Goal: Task Accomplishment & Management: Use online tool/utility

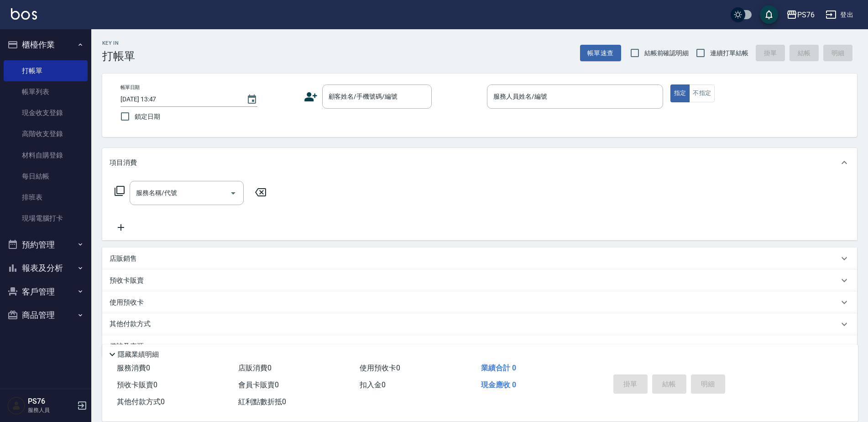
click at [60, 243] on button "預約管理" at bounding box center [46, 245] width 84 height 24
click at [64, 46] on button "櫃檯作業" at bounding box center [46, 45] width 84 height 24
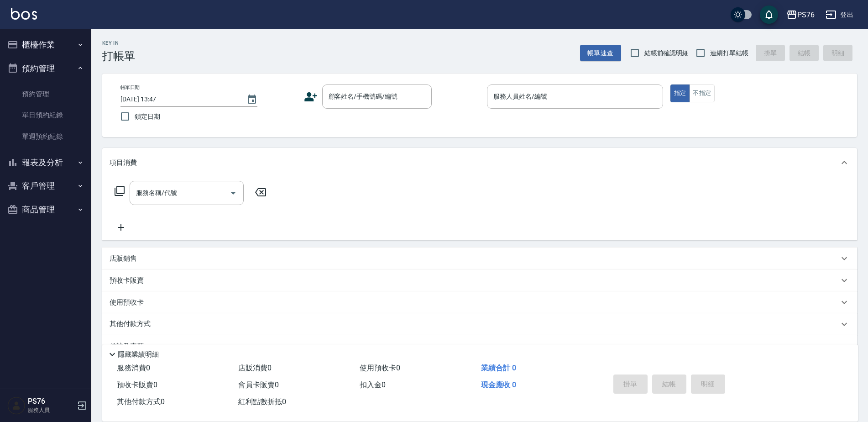
click at [43, 160] on button "報表及分析" at bounding box center [46, 163] width 84 height 24
click at [53, 66] on button "預約管理" at bounding box center [46, 69] width 84 height 24
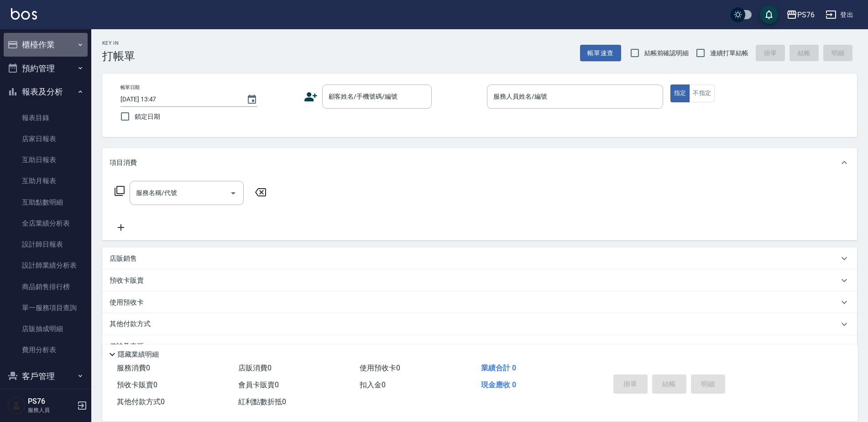
click at [60, 44] on button "櫃檯作業" at bounding box center [46, 45] width 84 height 24
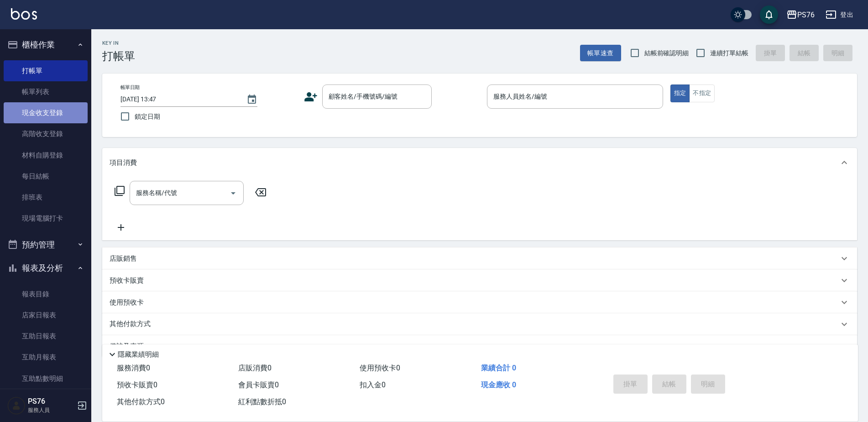
click at [47, 119] on link "現金收支登錄" at bounding box center [46, 112] width 84 height 21
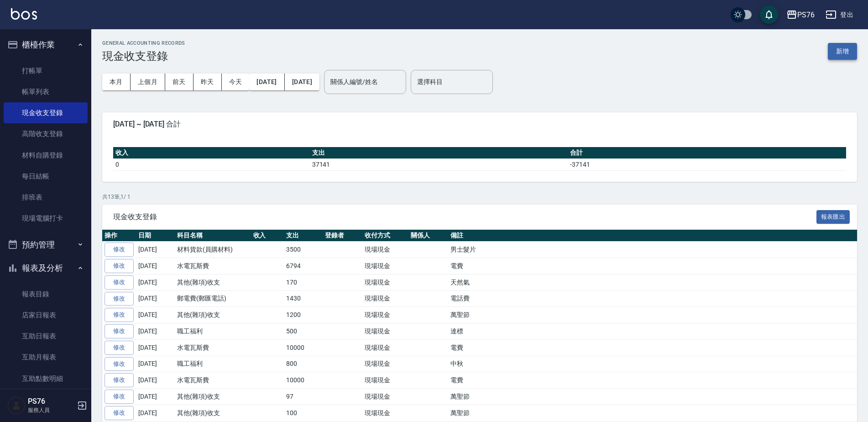
click at [835, 52] on button "新增" at bounding box center [842, 51] width 29 height 17
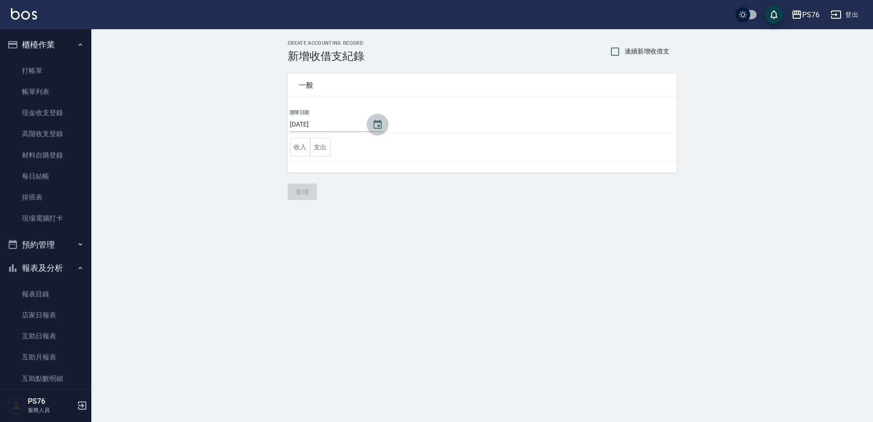
click at [378, 122] on icon "Choose date, selected date is 2025-10-10" at bounding box center [377, 124] width 8 height 9
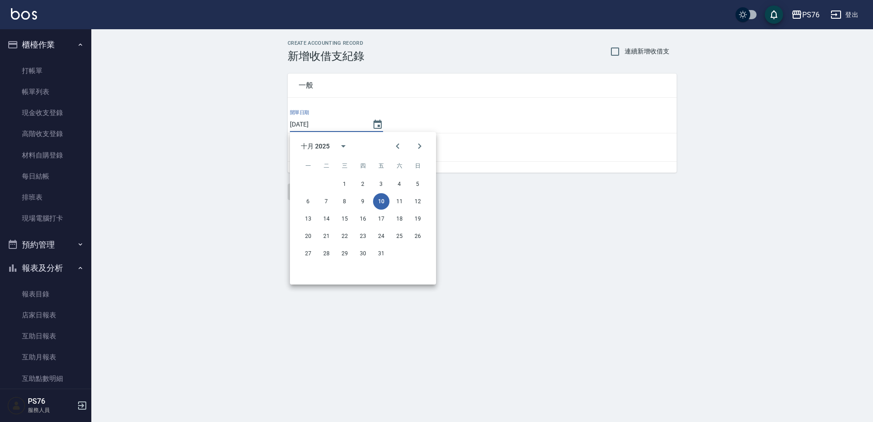
click at [374, 202] on button "10" at bounding box center [381, 201] width 16 height 16
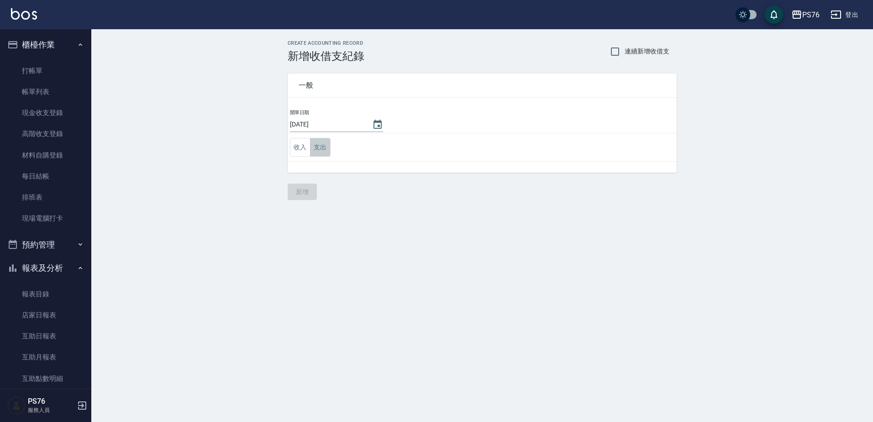
click at [323, 145] on button "支出" at bounding box center [320, 147] width 21 height 19
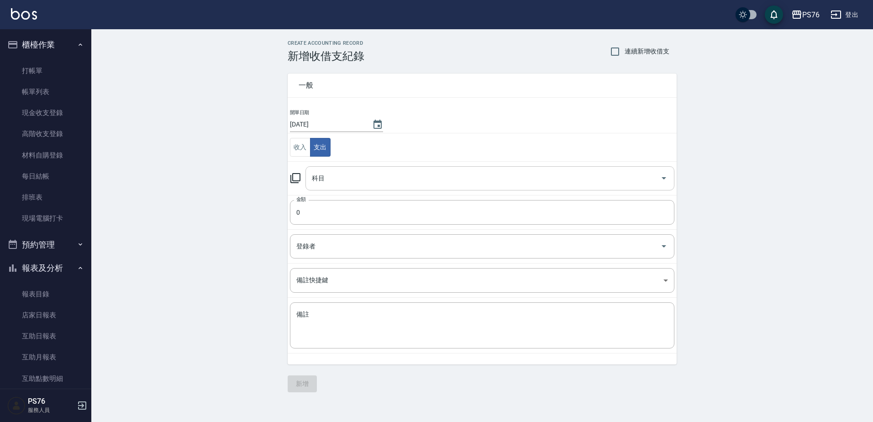
click at [324, 176] on input "科目" at bounding box center [483, 178] width 347 height 16
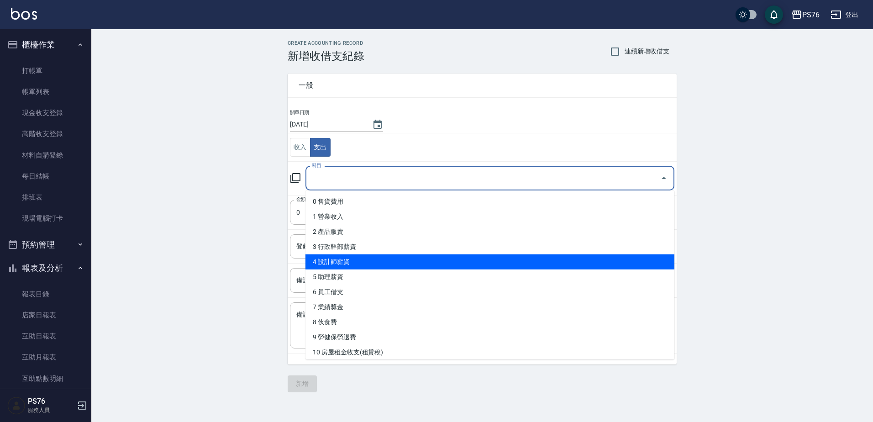
click at [374, 264] on li "4 設計師薪資" at bounding box center [489, 261] width 369 height 15
type input "4 設計師薪資"
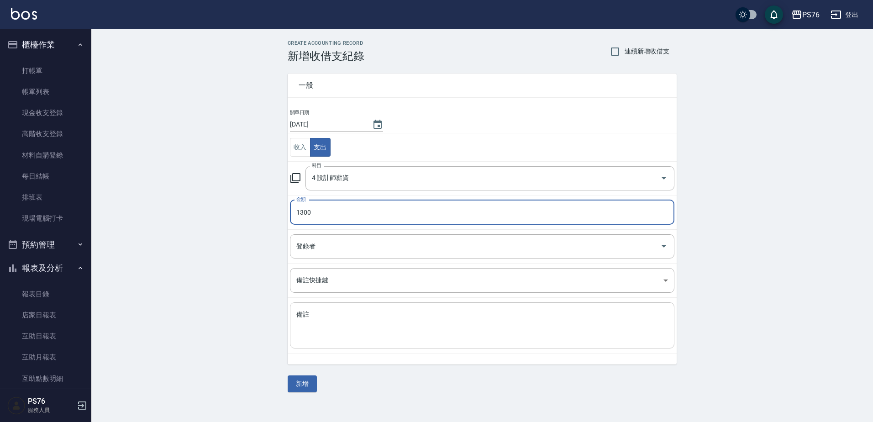
type input "1300"
click at [326, 324] on textarea "備註" at bounding box center [482, 325] width 372 height 31
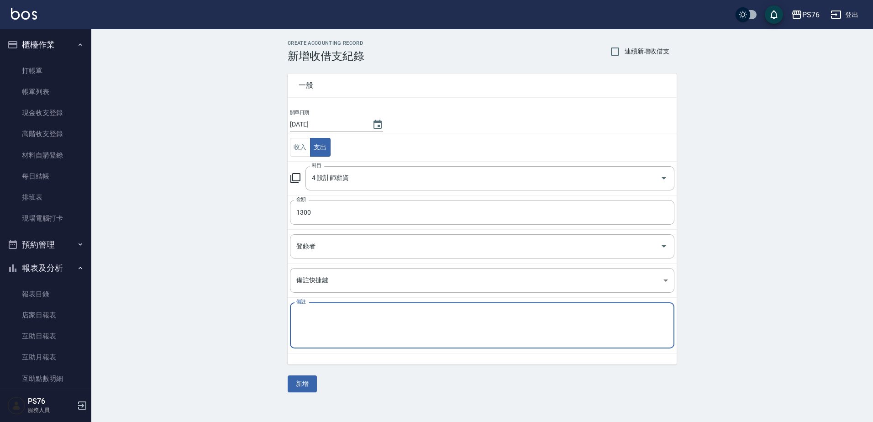
type textarea "1"
type textarea "補薪"
click at [309, 377] on button "新增" at bounding box center [302, 383] width 29 height 17
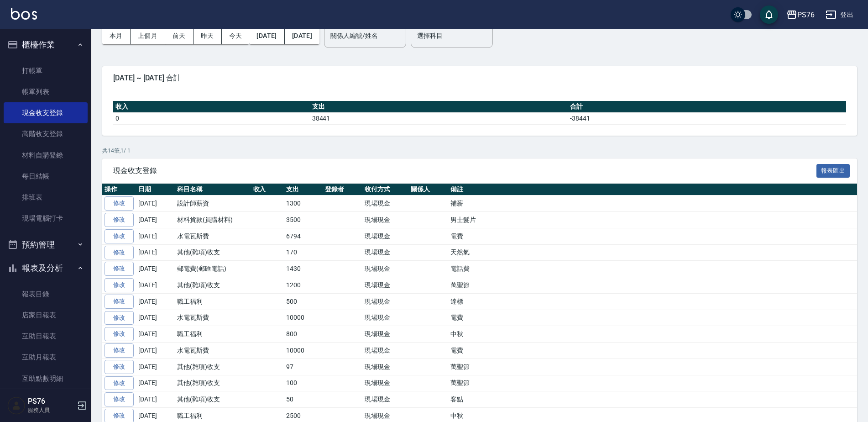
scroll to position [84, 0]
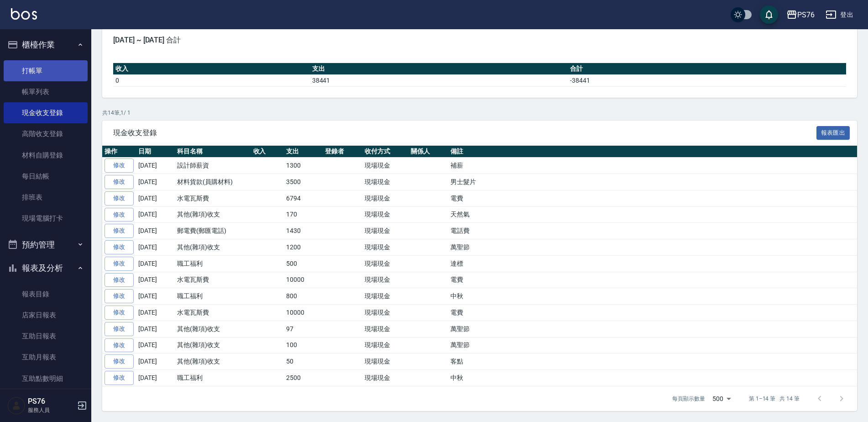
click at [61, 72] on link "打帳單" at bounding box center [46, 70] width 84 height 21
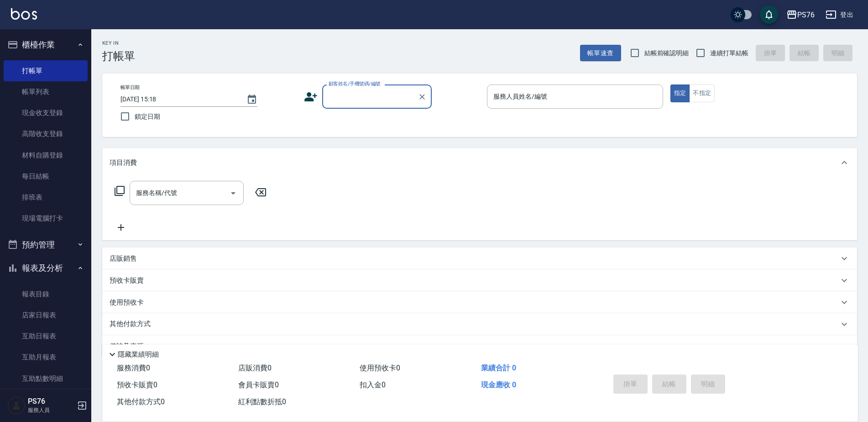
click at [743, 50] on span "連續打單結帳" at bounding box center [729, 53] width 38 height 10
click at [710, 50] on input "連續打單結帳" at bounding box center [700, 52] width 19 height 19
checkbox input "true"
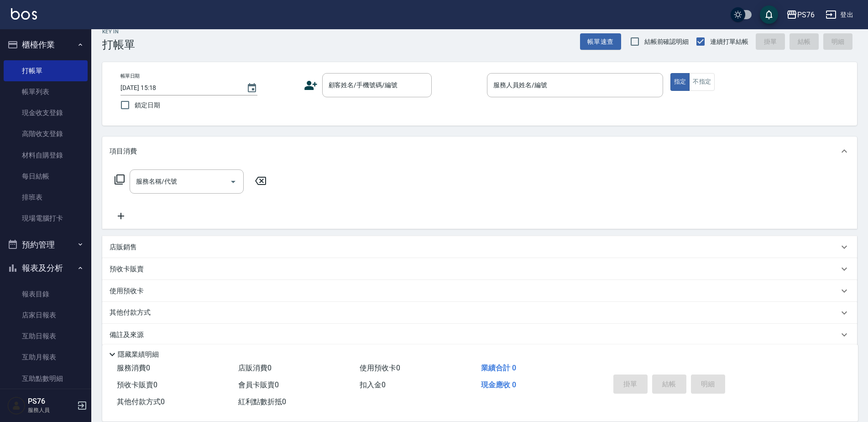
scroll to position [23, 0]
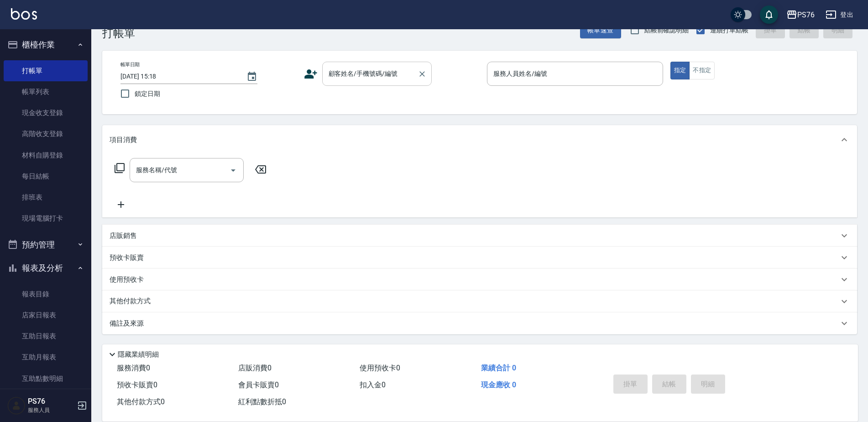
click at [367, 68] on div "顧客姓名/手機號碼/編號 顧客姓名/手機號碼/編號" at bounding box center [377, 74] width 110 height 24
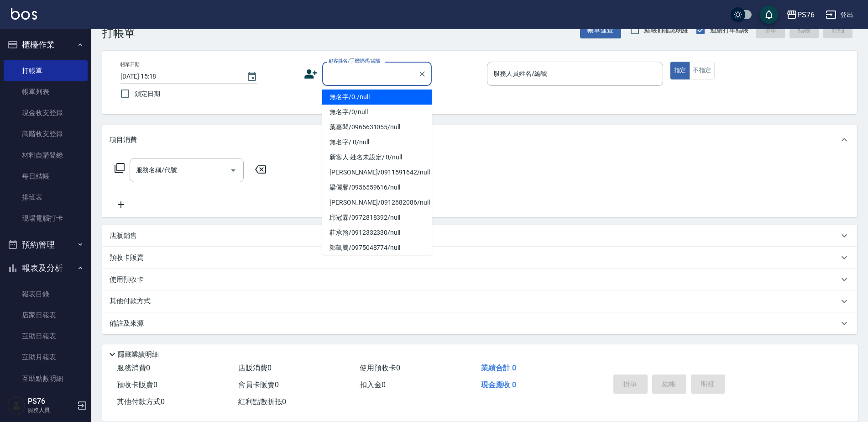
type input "無名字/0./null"
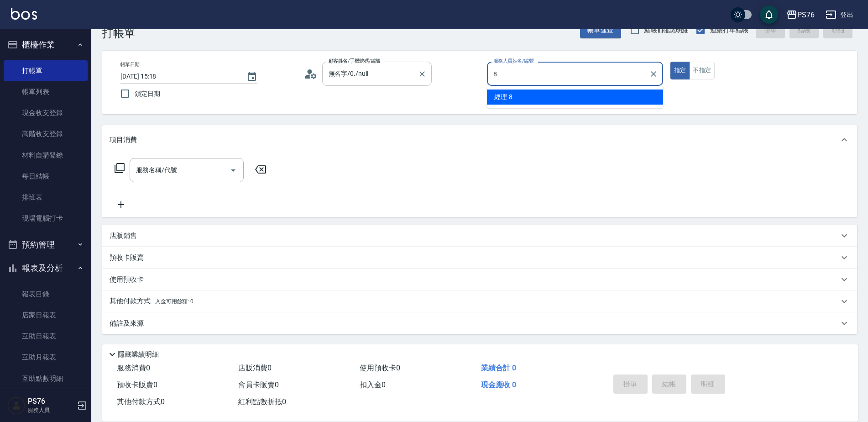
type input "經理-8"
type button "true"
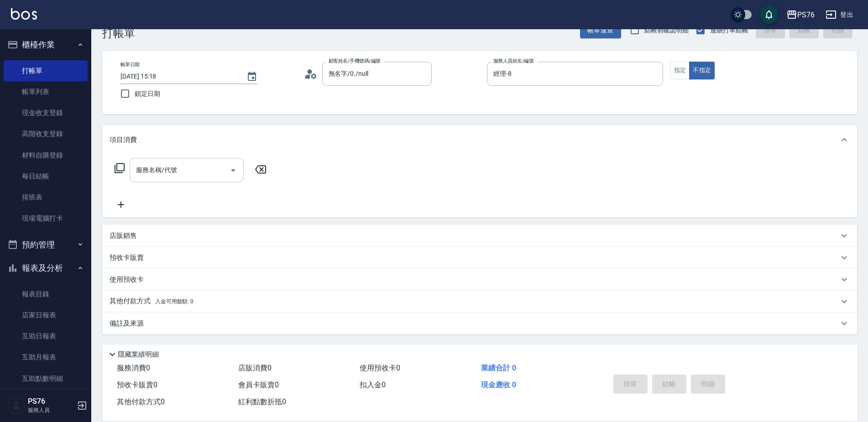
click at [188, 176] on input "服務名稱/代號" at bounding box center [180, 170] width 92 height 16
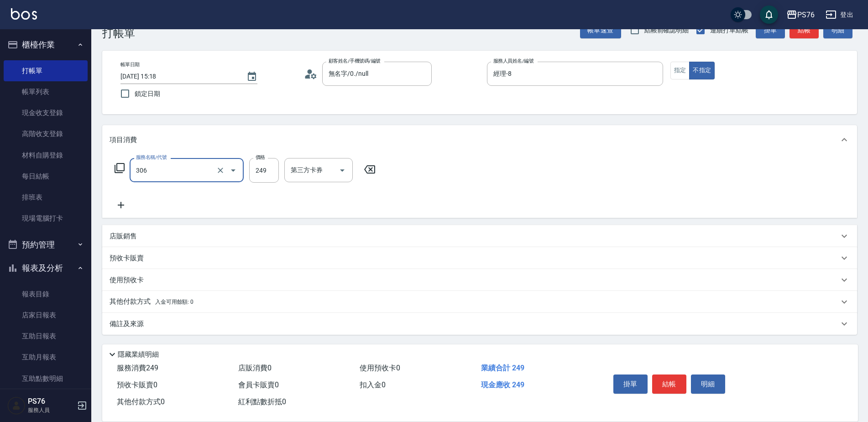
type input "剪髮(306)"
type input "游怡瑄-24"
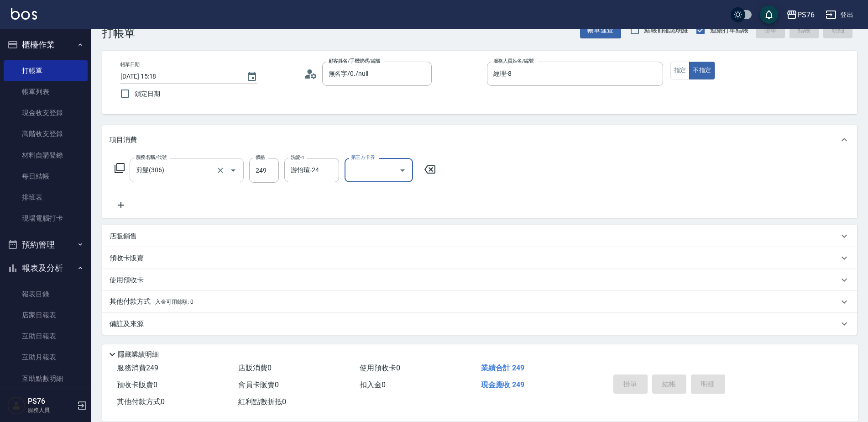
type input "[DATE] 15:20"
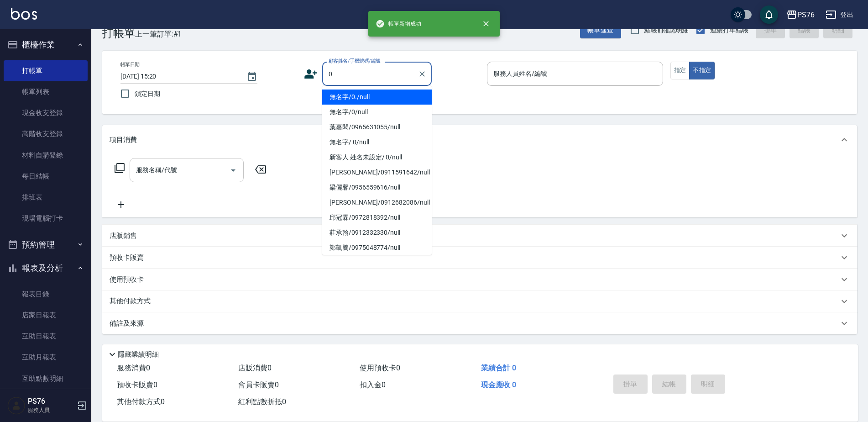
type input "無名字/0./null"
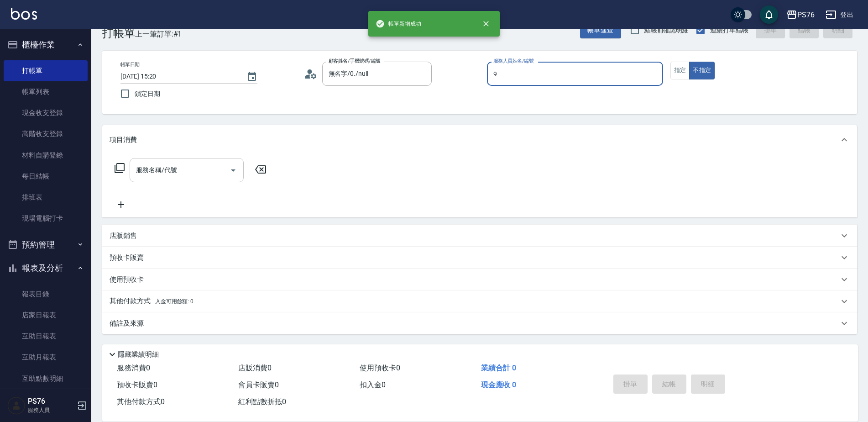
type input "[PERSON_NAME]-9"
type button "false"
type input "無名字/0/null"
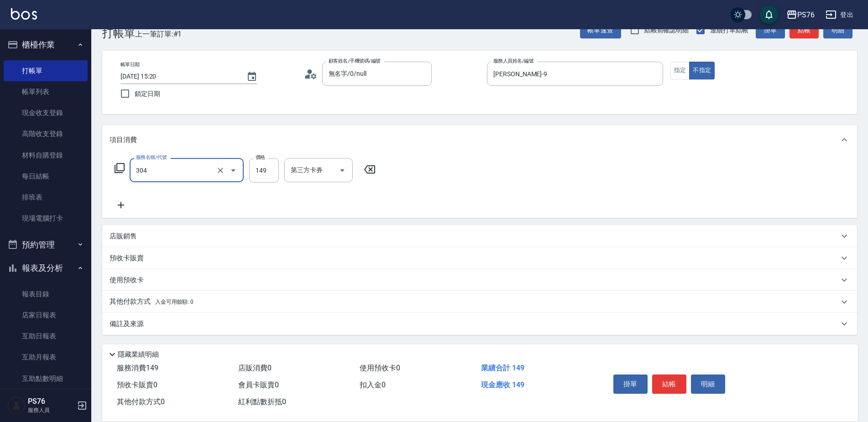
type input "剪髮(304)"
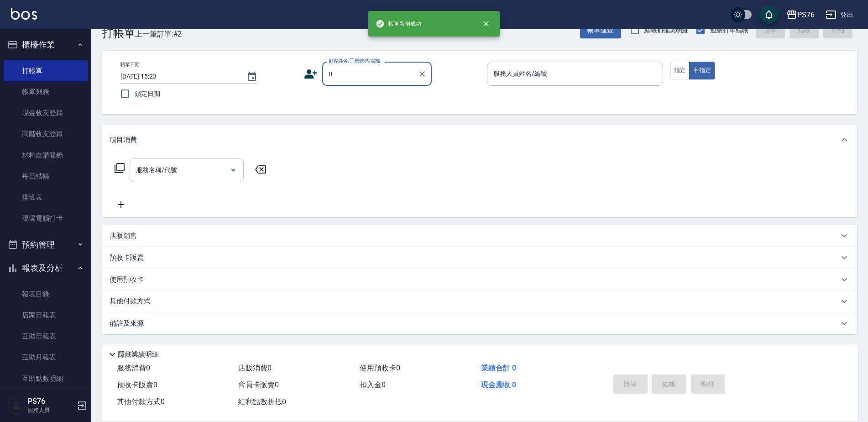
type input "無名字/0./null"
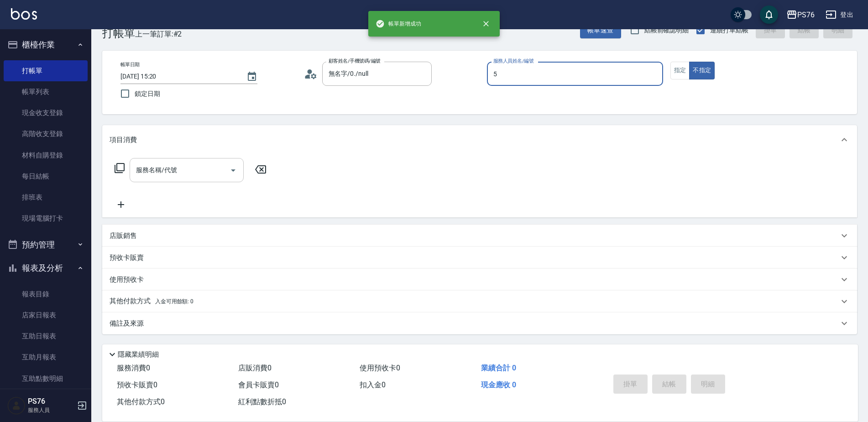
type input "呂佳穎-5"
click at [168, 170] on input "服務名稱/代號" at bounding box center [180, 170] width 92 height 16
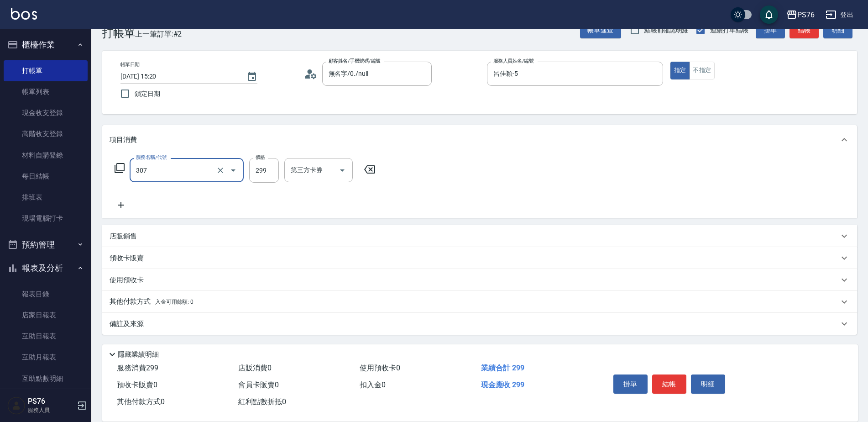
type input "剪髮(307)"
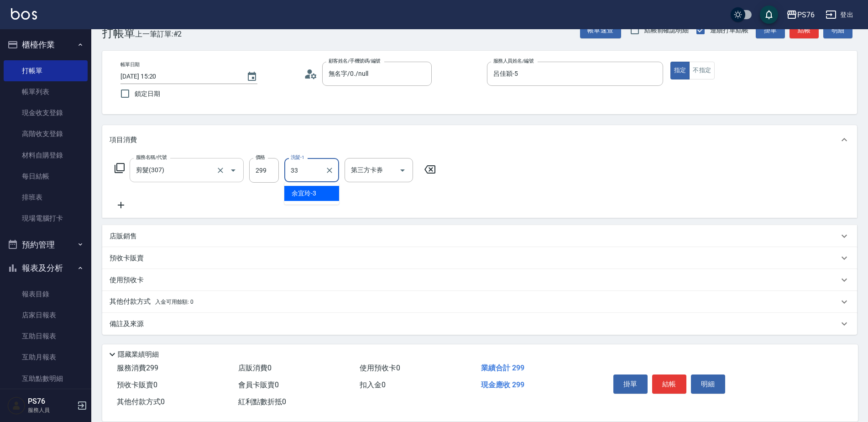
type input "[PERSON_NAME]33"
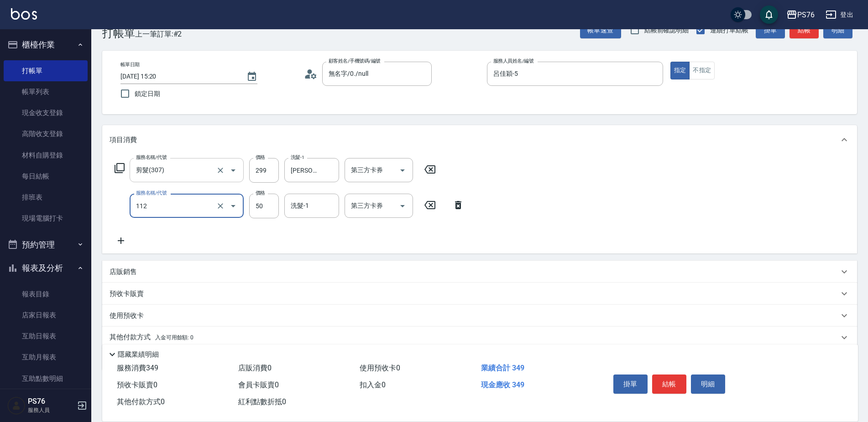
type input "精油50(112)"
type input "[PERSON_NAME]33"
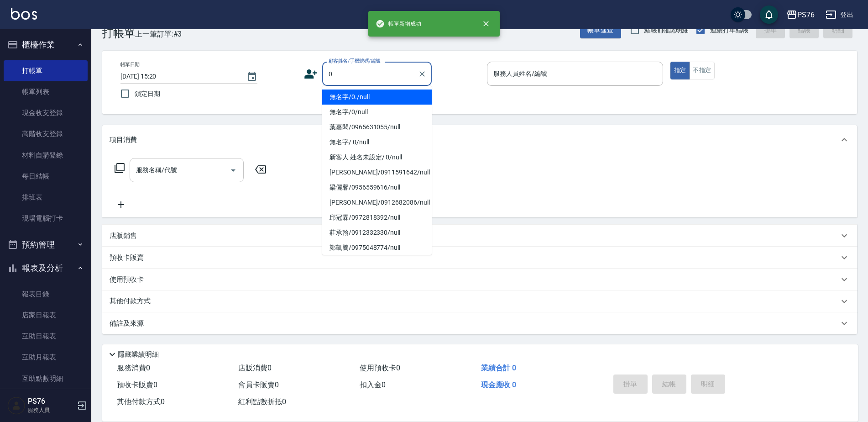
type input "無名字/0./null"
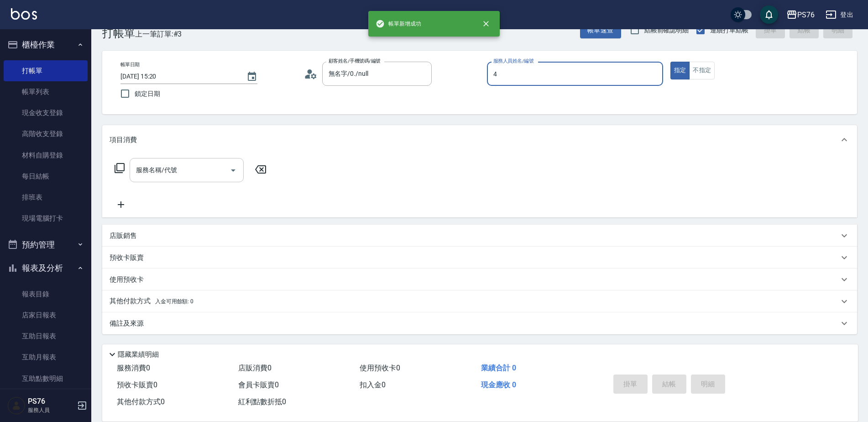
type input "蕭孟廷-4"
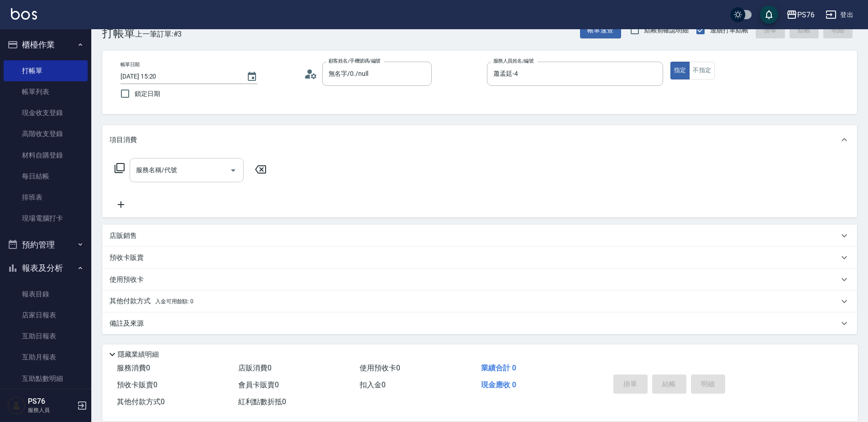
click at [168, 170] on input "服務名稱/代號" at bounding box center [180, 170] width 92 height 16
type input "洗+剪(308)"
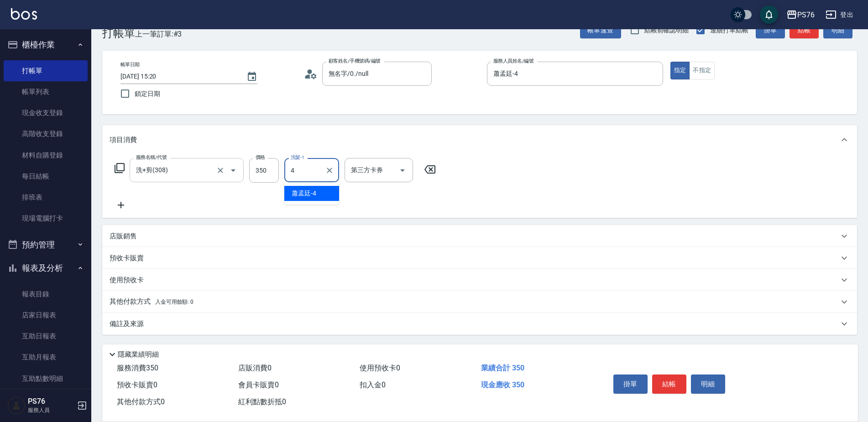
type input "蕭孟廷-4"
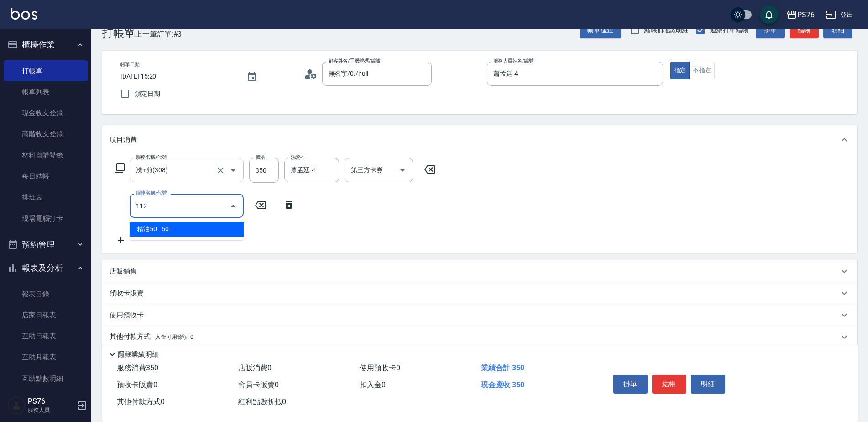
type input "精油50(112)"
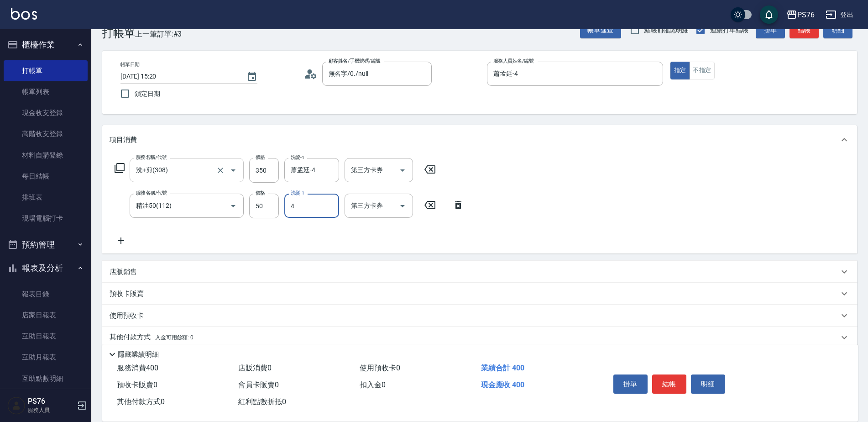
type input "蕭孟廷-4"
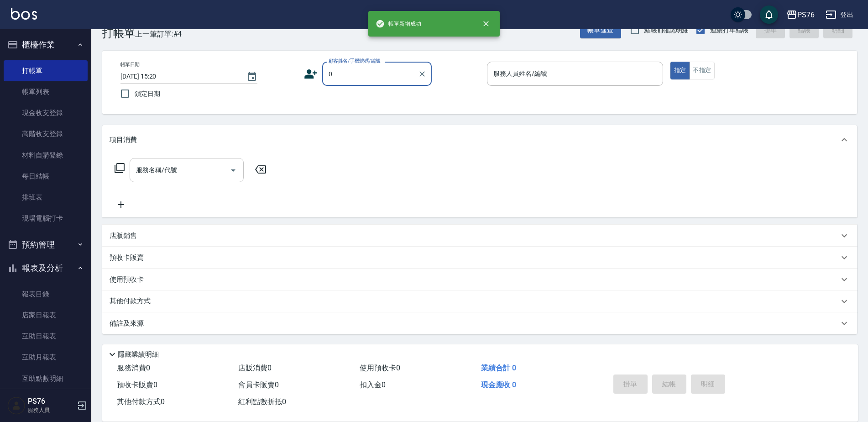
type input "無名字/0./null"
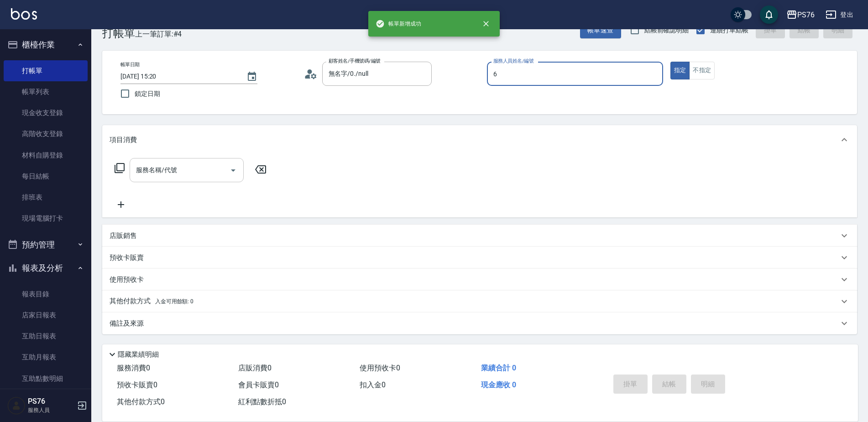
type input "洪彩娟-6"
click at [168, 170] on input "服務名稱/代號" at bounding box center [180, 170] width 92 height 16
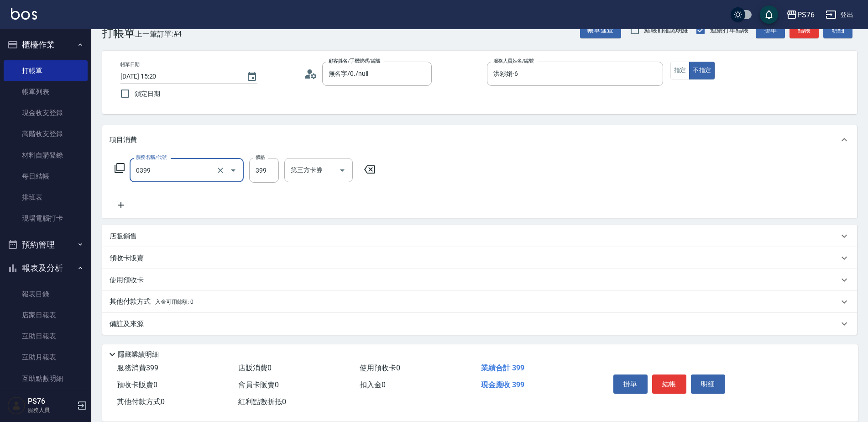
type input "海鹽399(0399)"
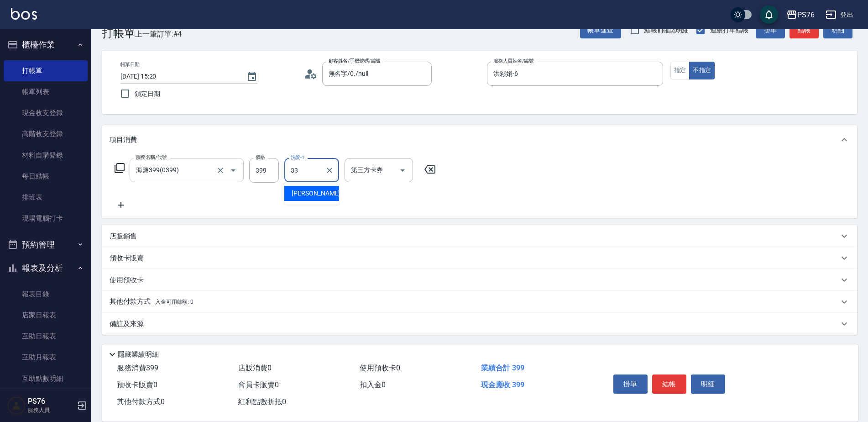
type input "[PERSON_NAME]33"
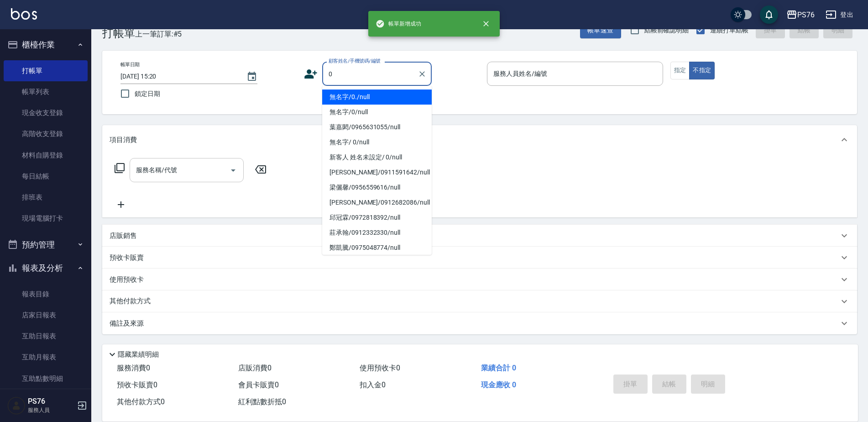
type input "無名字/0./null"
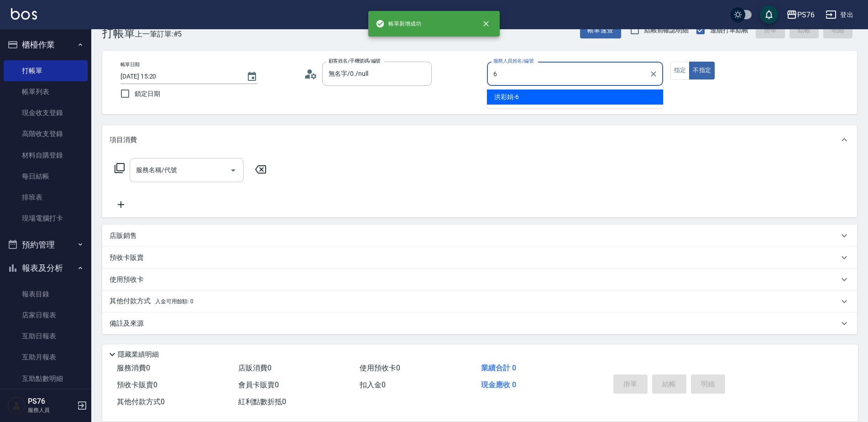
type input "洪彩娟-6"
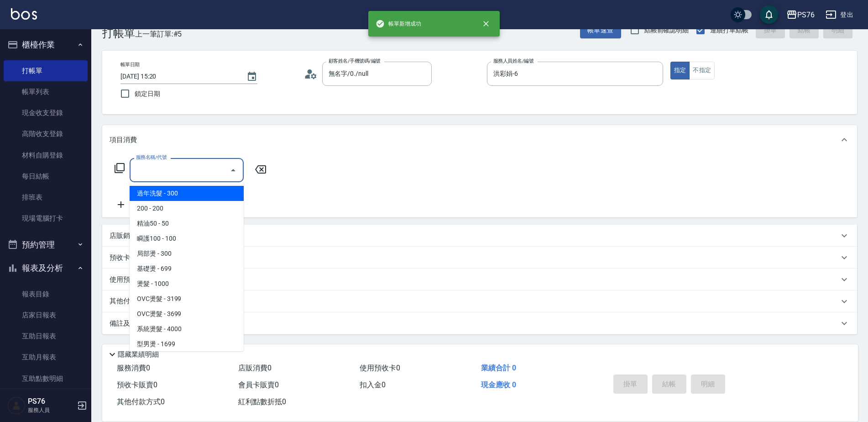
click at [168, 170] on input "服務名稱/代號" at bounding box center [180, 170] width 92 height 16
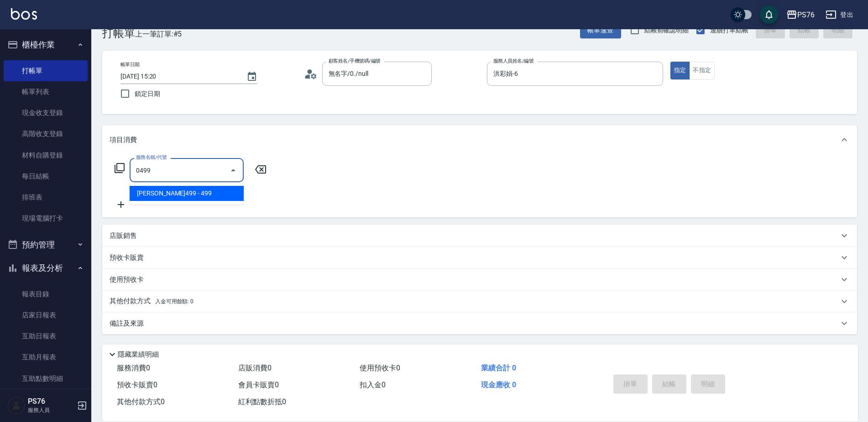
type input "[PERSON_NAME]499(0499)"
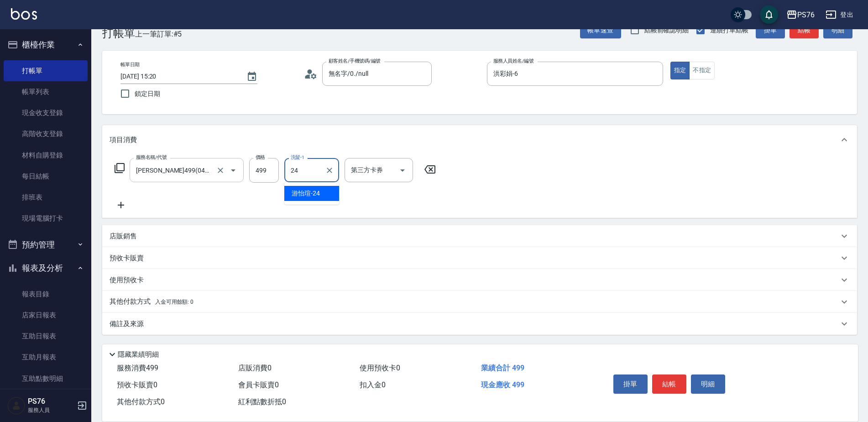
type input "游怡瑄-24"
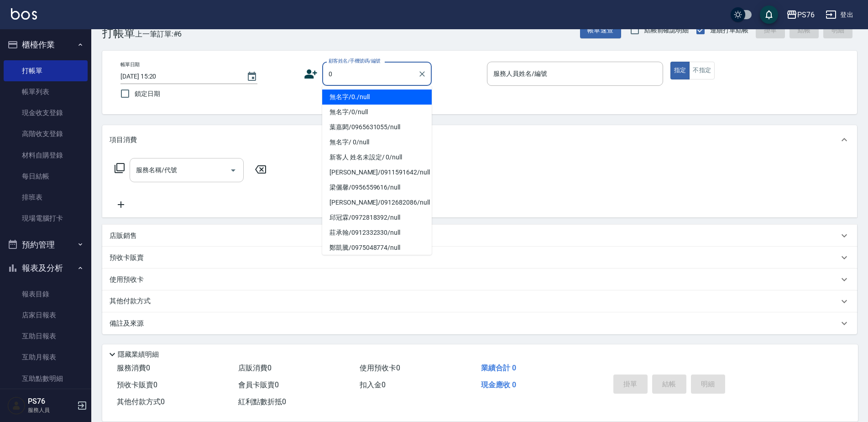
type input "無名字/0./null"
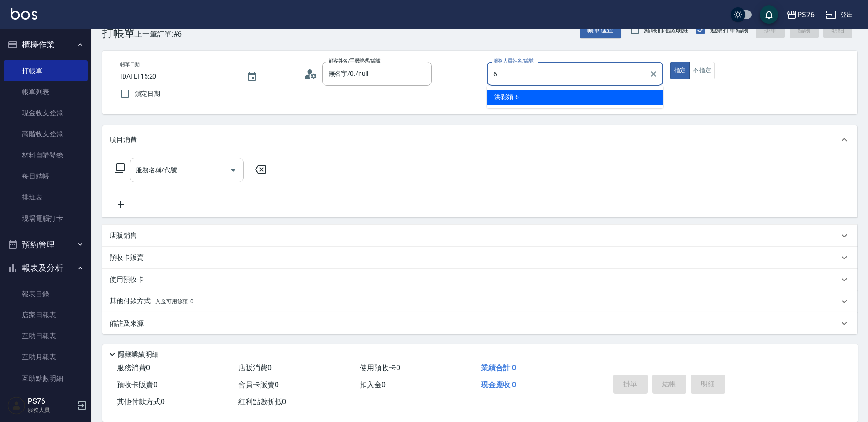
type input "洪彩娟-6"
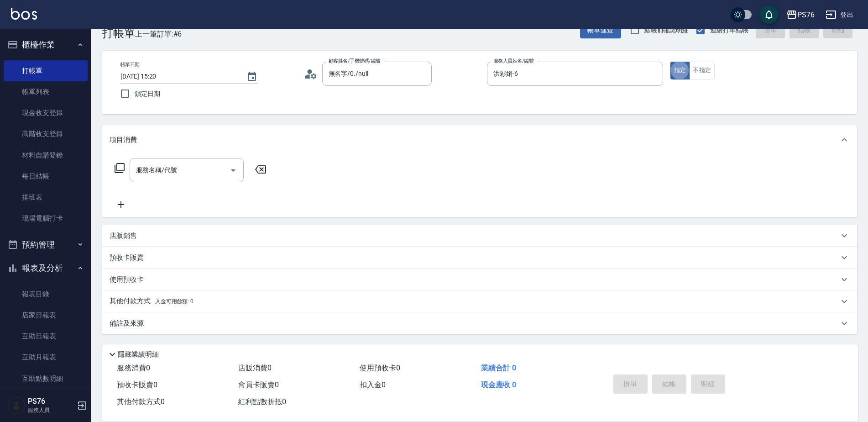
click at [156, 242] on div "店販銷售" at bounding box center [479, 236] width 755 height 22
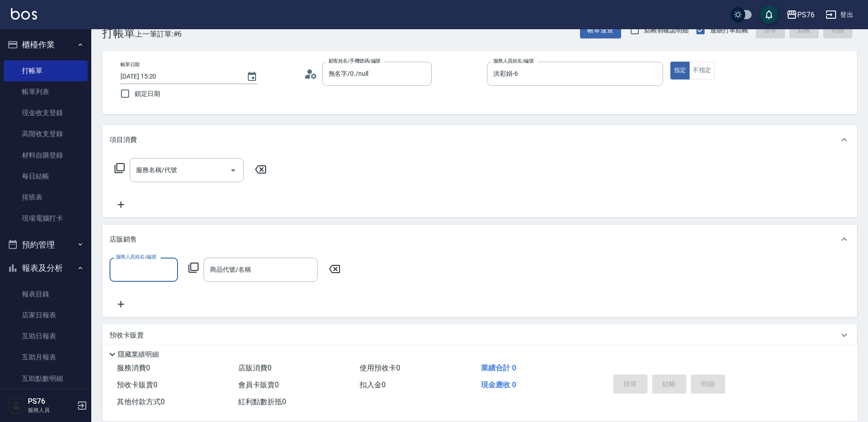
scroll to position [0, 0]
type input "洪彩娟-6"
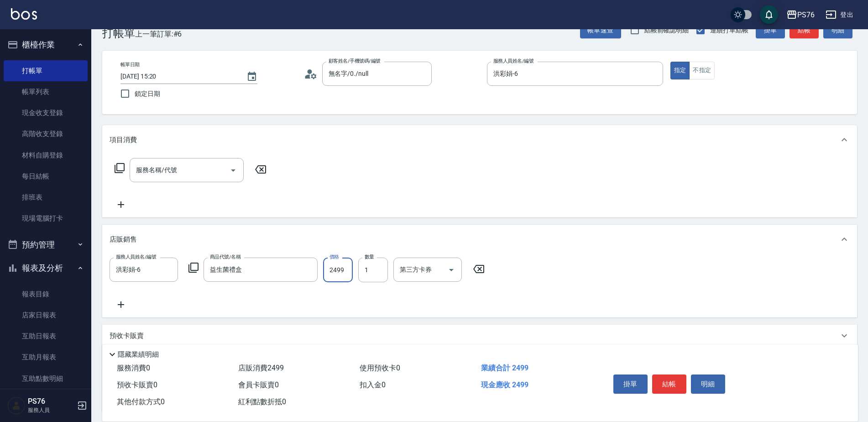
click at [206, 244] on div "店販銷售" at bounding box center [479, 239] width 755 height 29
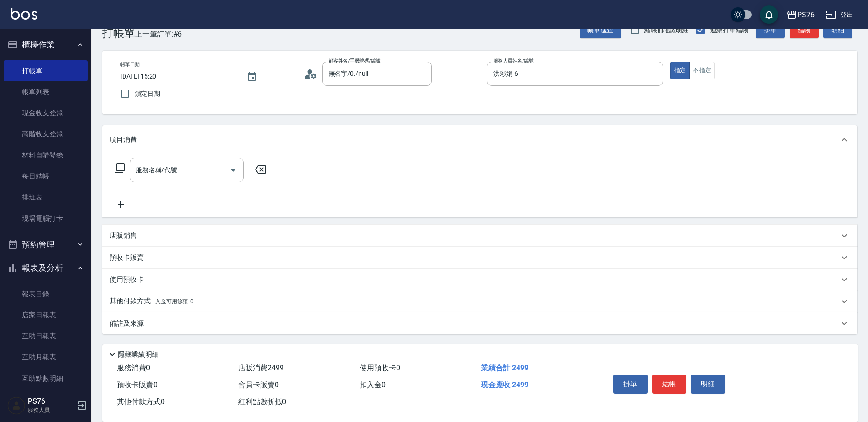
click at [128, 217] on div "服務名稱/代號 服務名稱/代號" at bounding box center [479, 185] width 755 height 63
click at [139, 239] on div "店販銷售" at bounding box center [475, 236] width 730 height 10
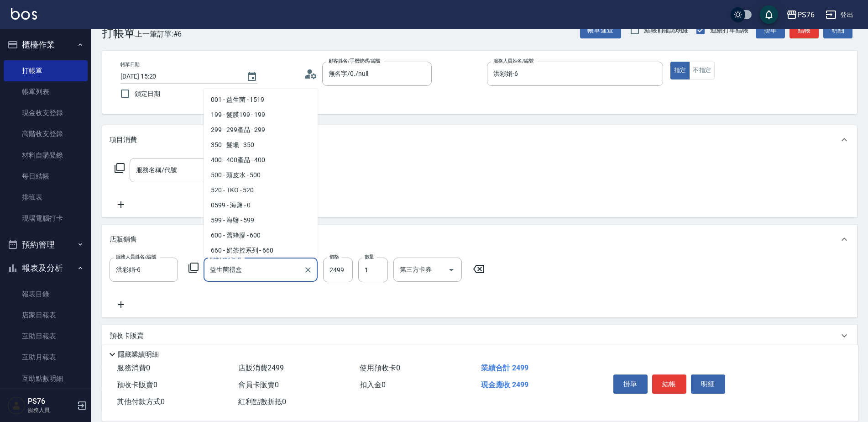
click at [255, 266] on input "益生菌禮盒" at bounding box center [254, 270] width 92 height 16
click at [288, 278] on div "益生菌禮盒 商品代號/名稱" at bounding box center [261, 269] width 114 height 24
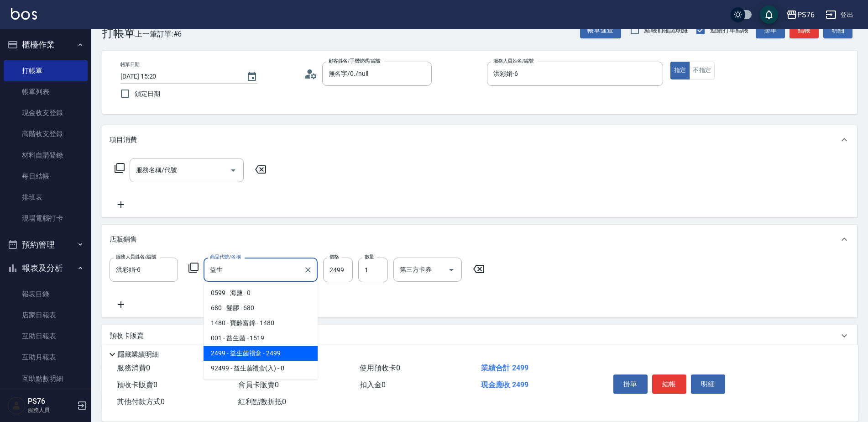
type input "益"
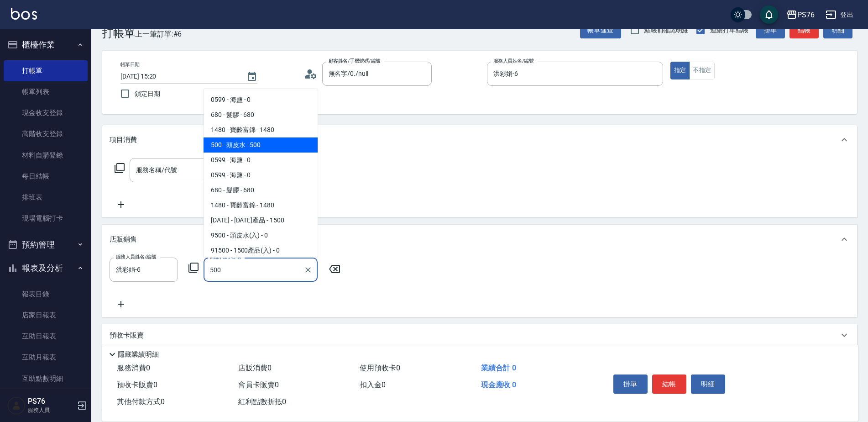
type input "頭皮水"
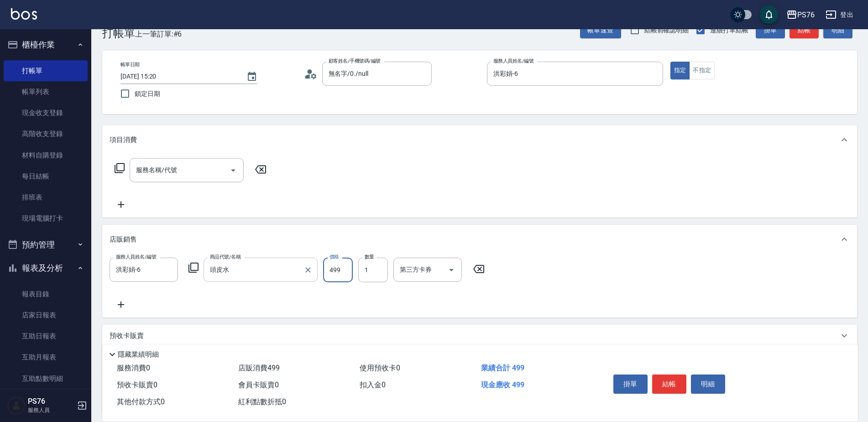
type input "499"
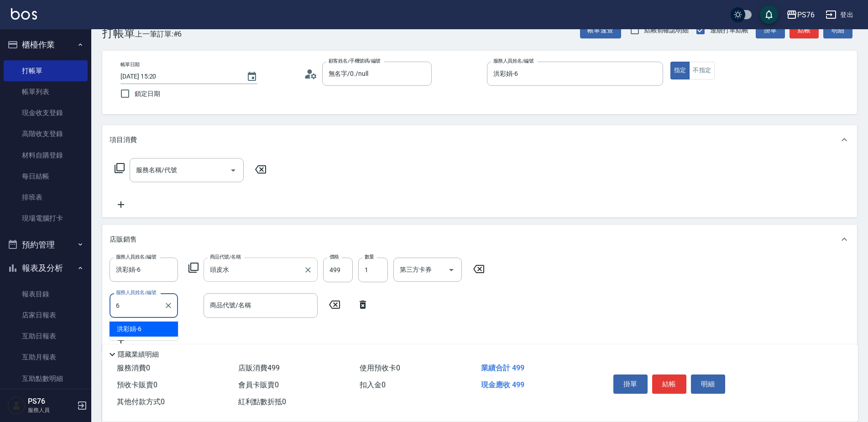
type input "洪彩娟-6"
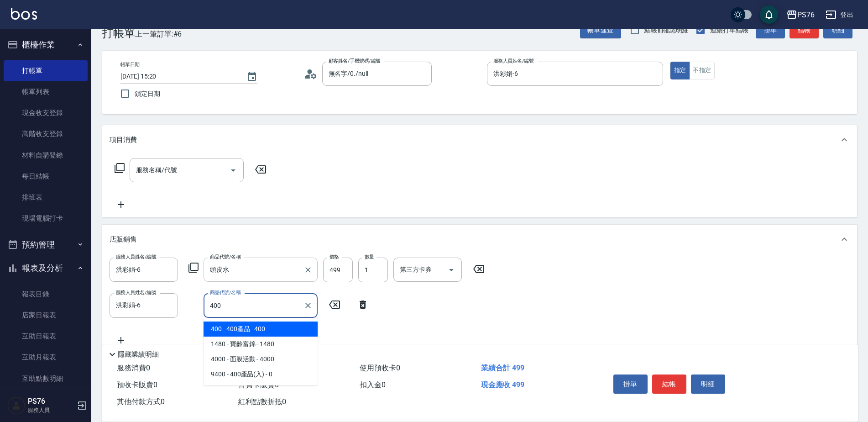
type input "400產品"
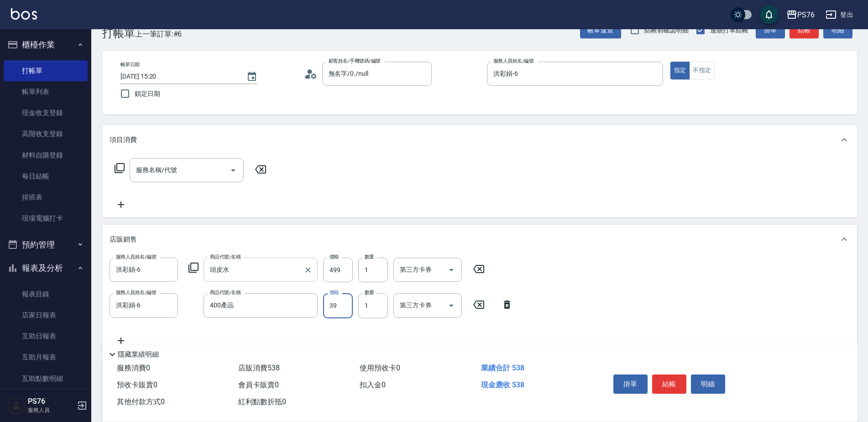
type input "399"
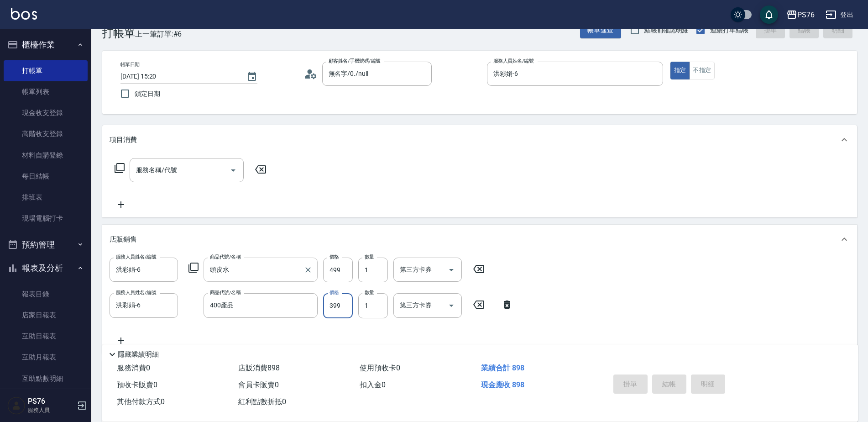
type input "[DATE] 15:21"
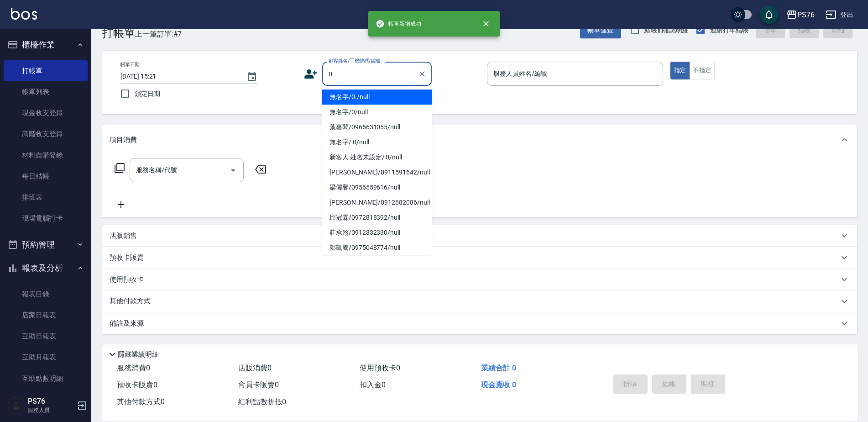
type input "無名字/0./null"
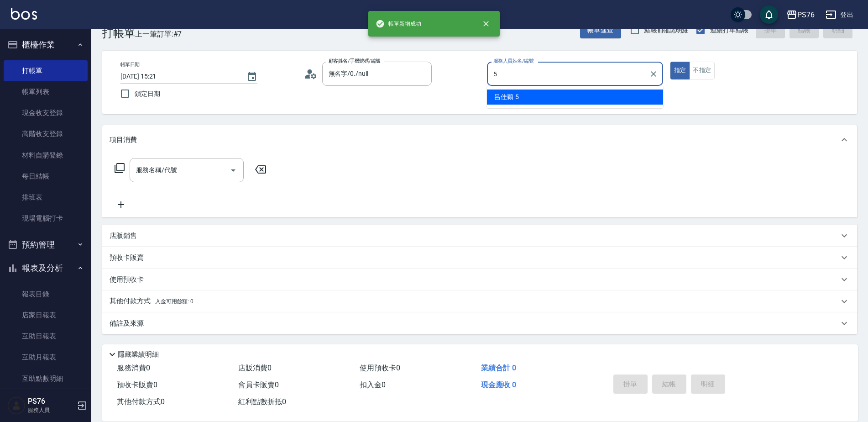
type input "呂佳穎-5"
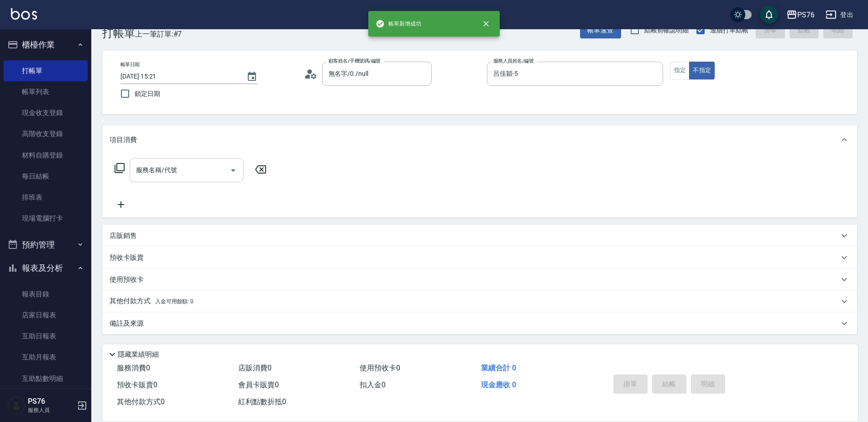
click at [202, 167] on input "服務名稱/代號" at bounding box center [180, 170] width 92 height 16
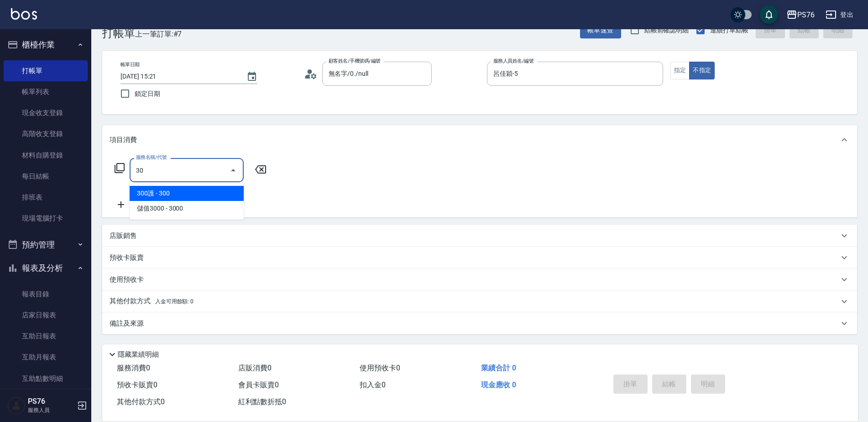
type input "3"
type input "[PERSON_NAME]499(0499)"
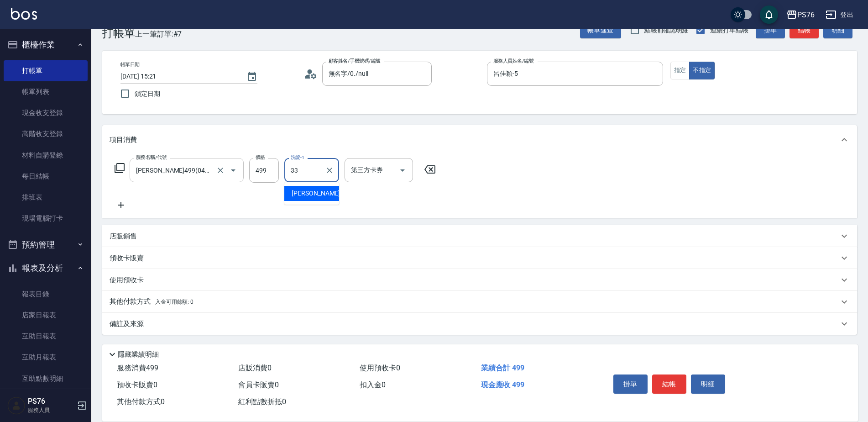
type input "[PERSON_NAME]33"
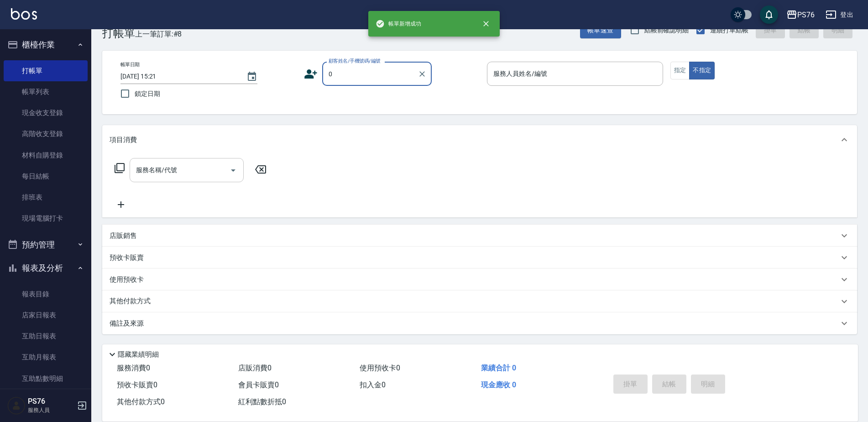
type input "無名字/0./null"
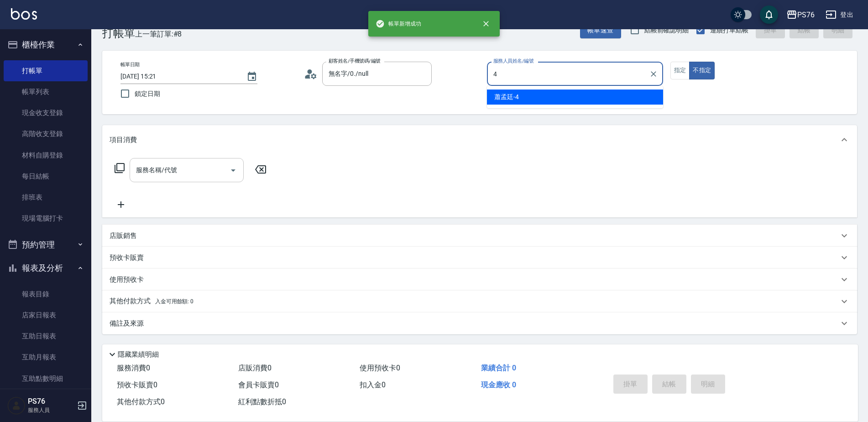
type input "蕭孟廷-4"
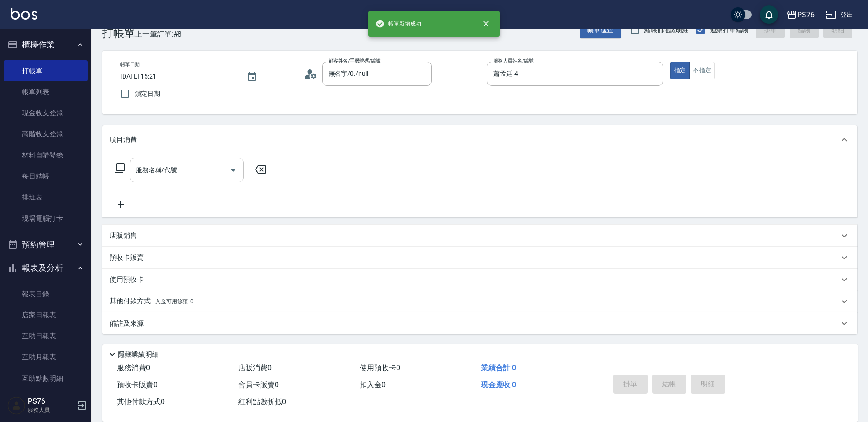
click at [202, 167] on input "服務名稱/代號" at bounding box center [180, 170] width 92 height 16
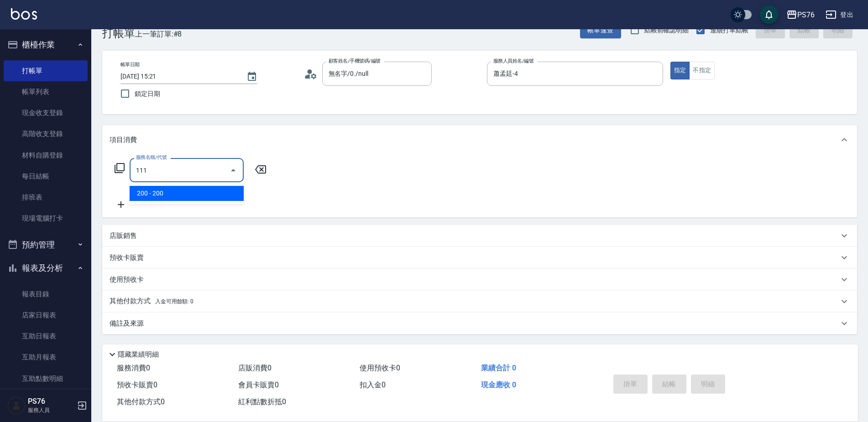
type input "200(111)"
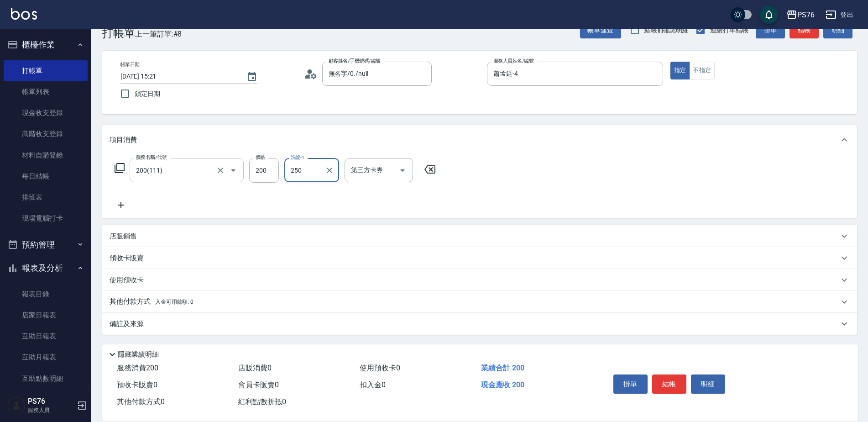
type input "250"
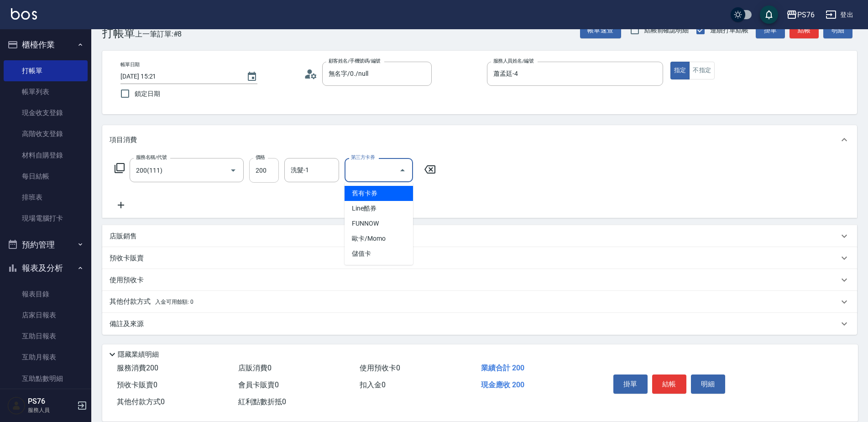
click at [266, 172] on input "200" at bounding box center [264, 170] width 30 height 25
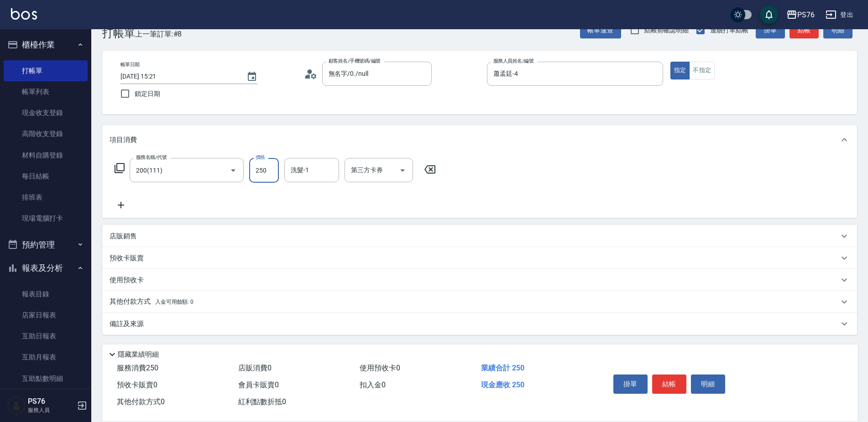
type input "250"
type input "游怡瑄-24"
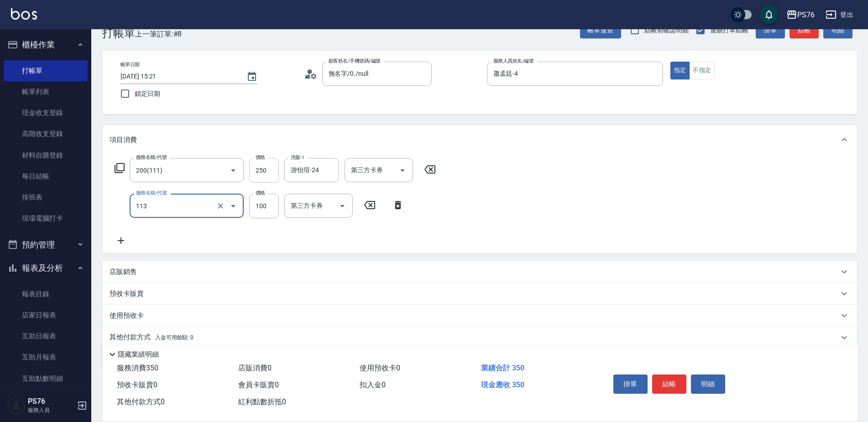
type input "瞬護100(113)"
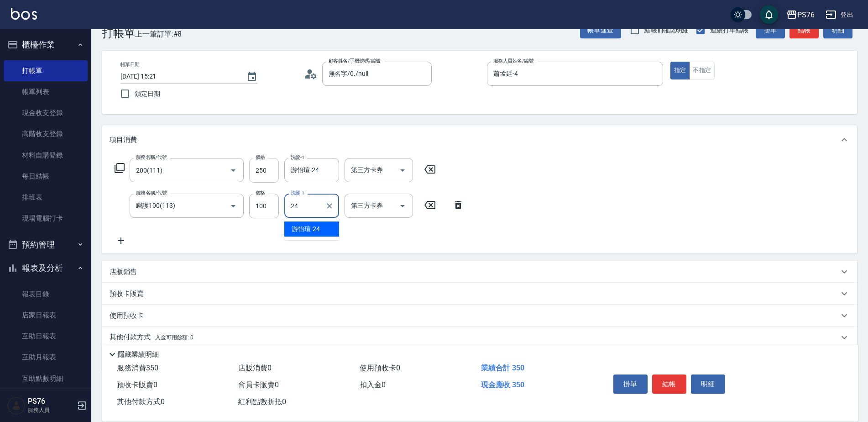
type input "游怡瑄-24"
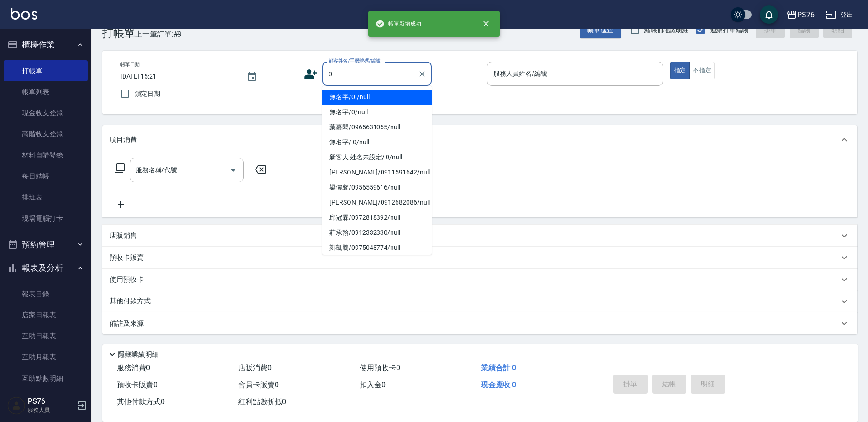
type input "無名字/0./null"
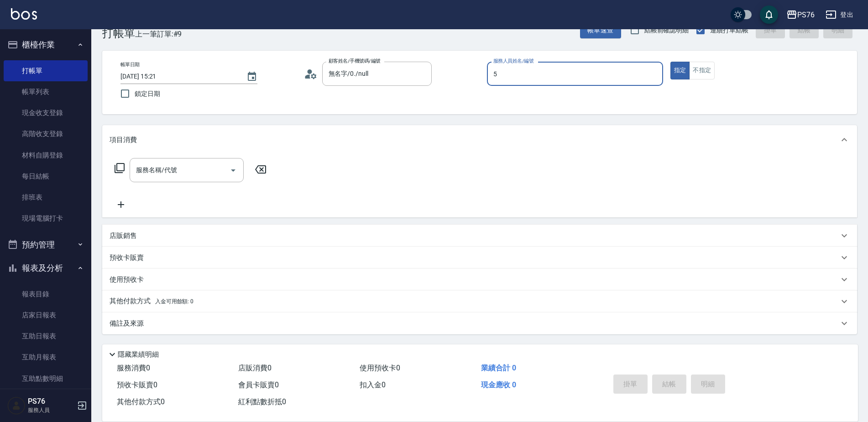
type input "呂佳穎-5"
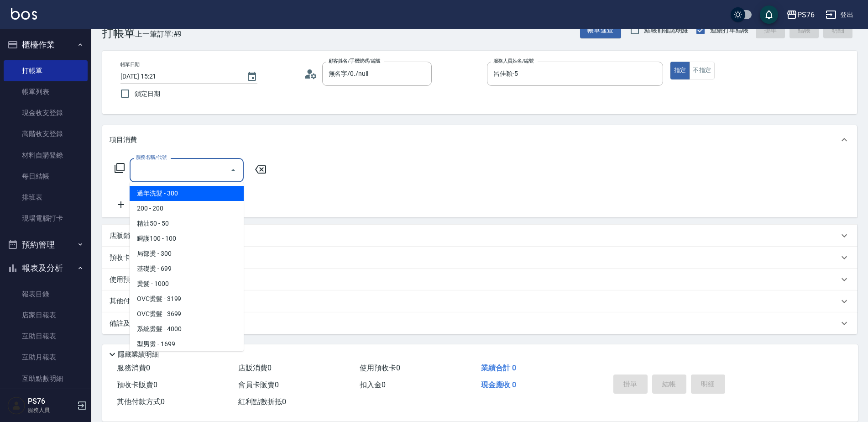
click at [189, 174] on input "服務名稱/代號" at bounding box center [180, 170] width 92 height 16
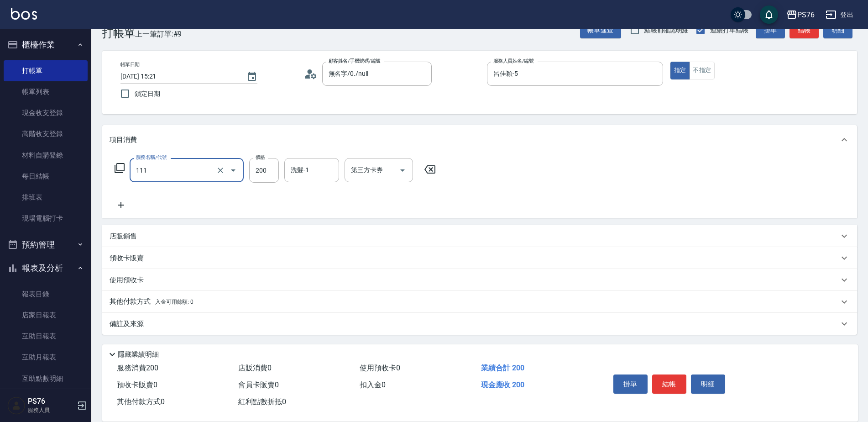
type input "200(111)"
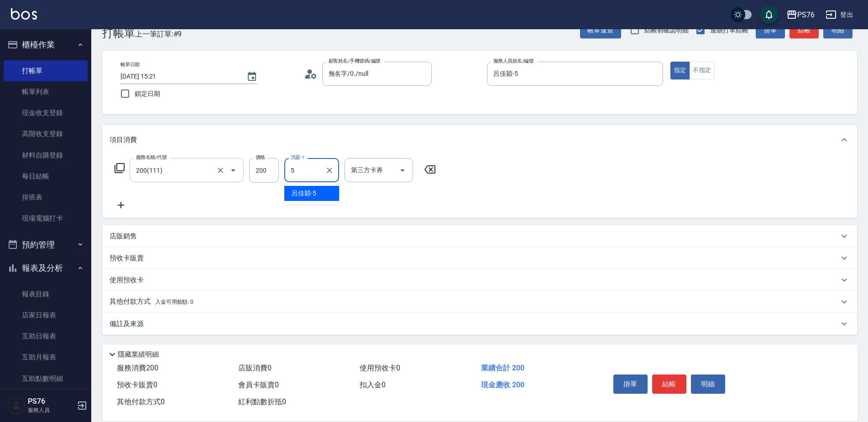
type input "呂佳穎-5"
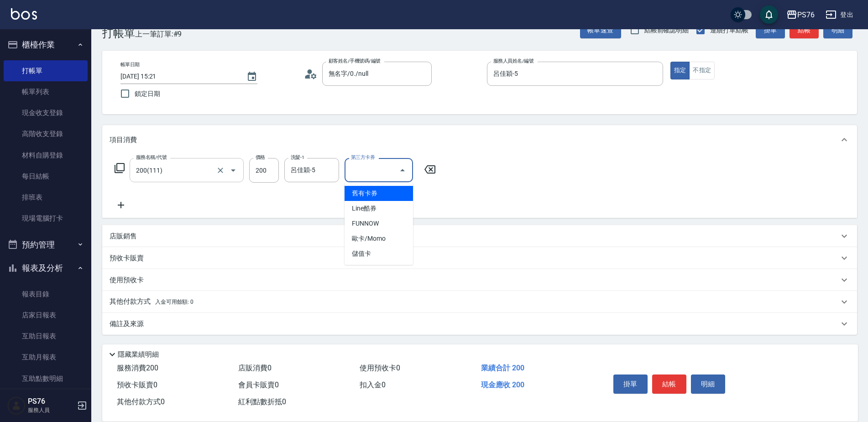
type input "儲值卡"
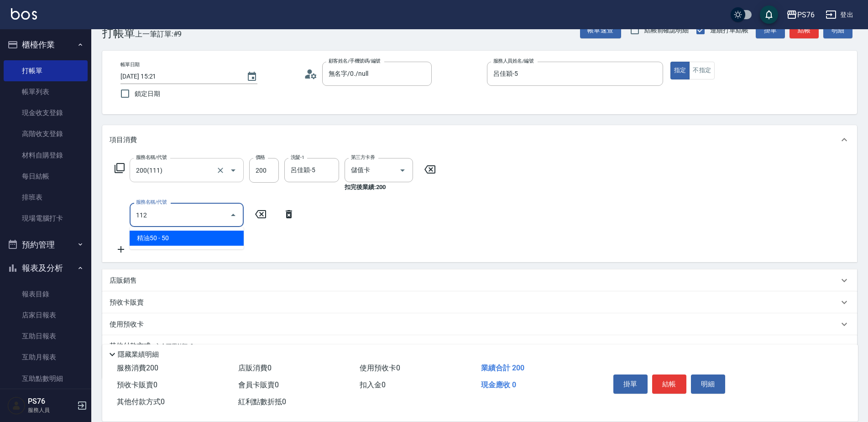
type input "精油50(112)"
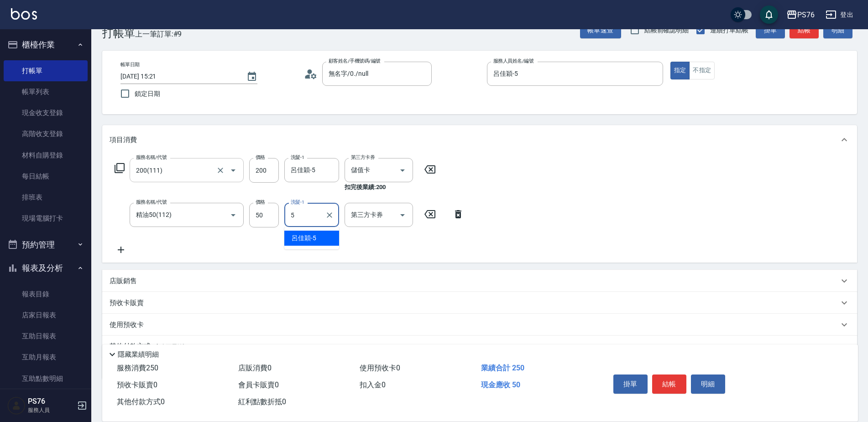
type input "呂佳穎-5"
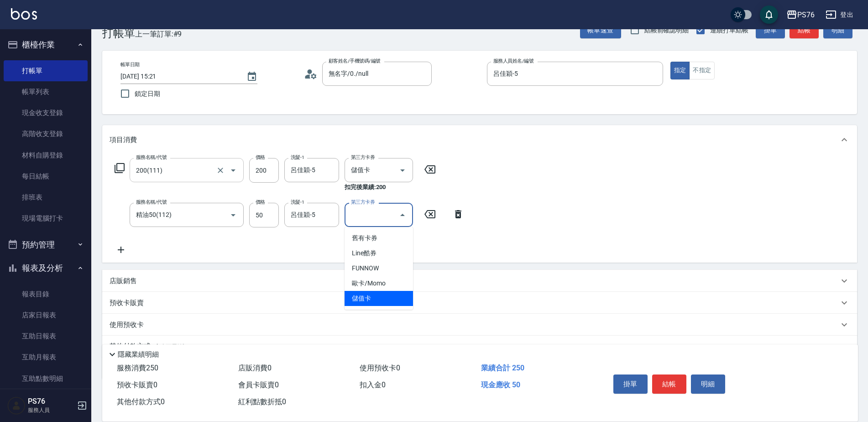
type input "儲值卡"
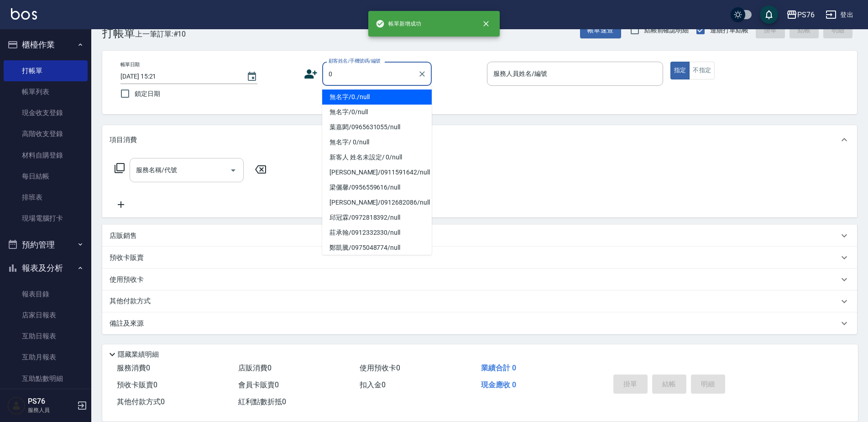
type input "無名字/0./null"
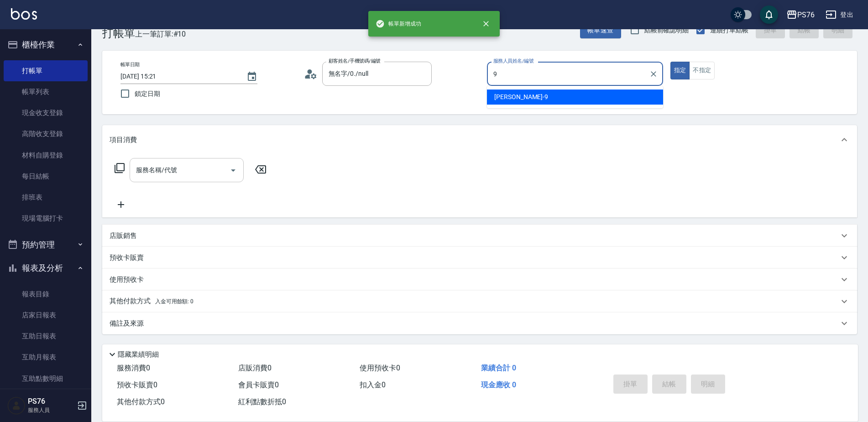
type input "[PERSON_NAME]-9"
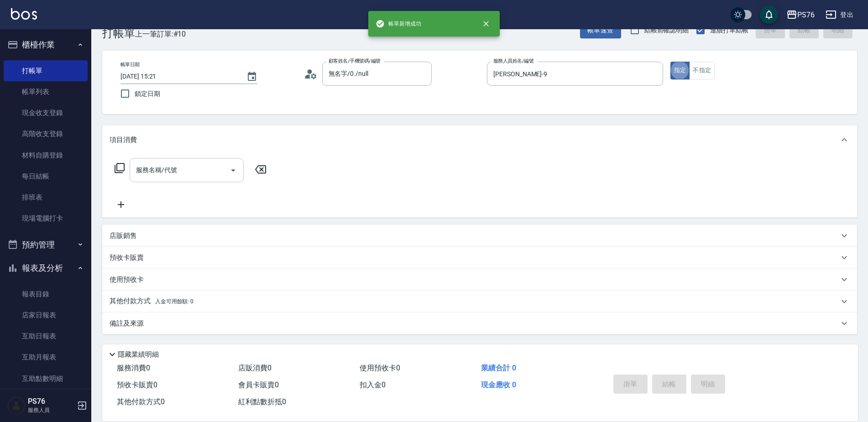
click at [189, 174] on input "服務名稱/代號" at bounding box center [180, 170] width 92 height 16
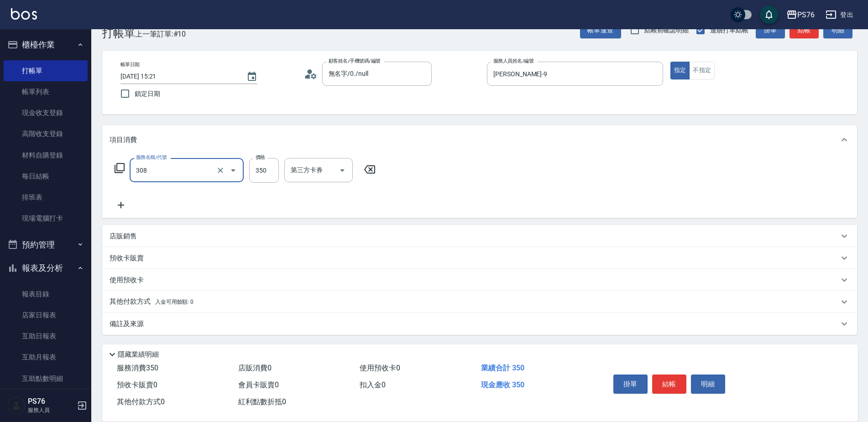
type input "洗+剪(308)"
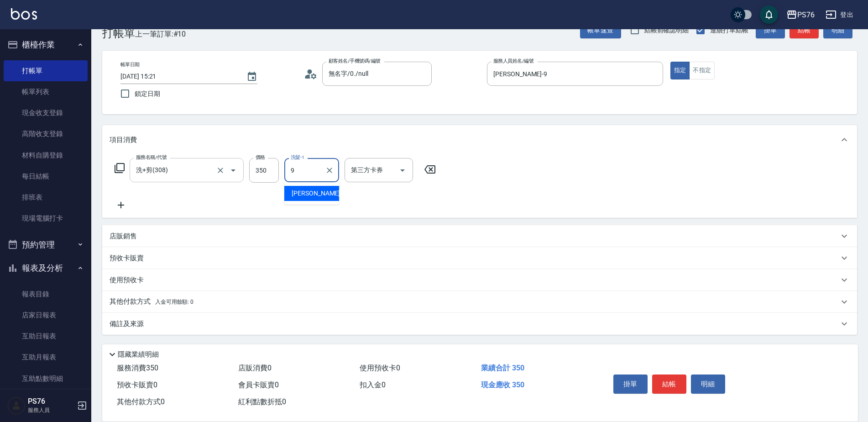
type input "[PERSON_NAME]-9"
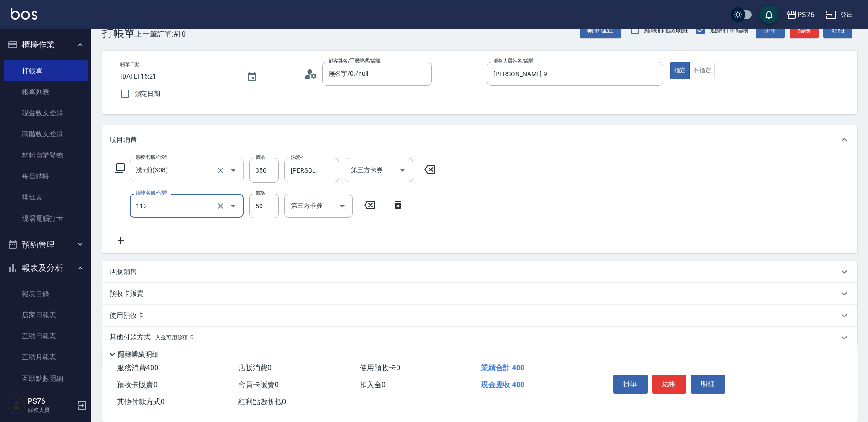
type input "精油50(112)"
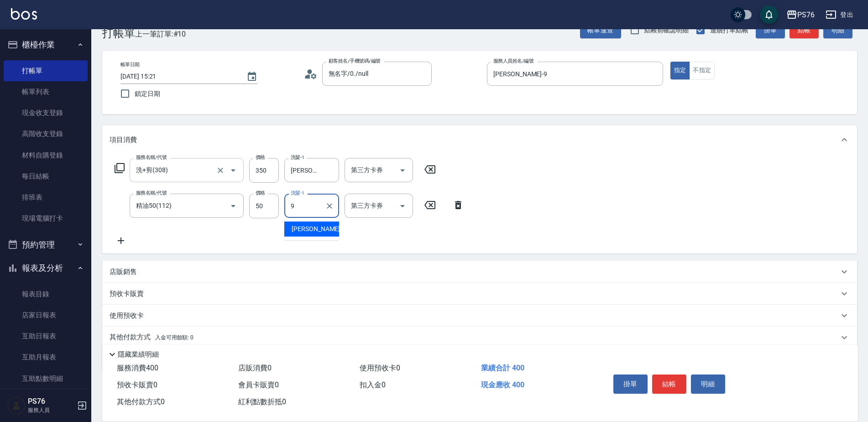
type input "[PERSON_NAME]-9"
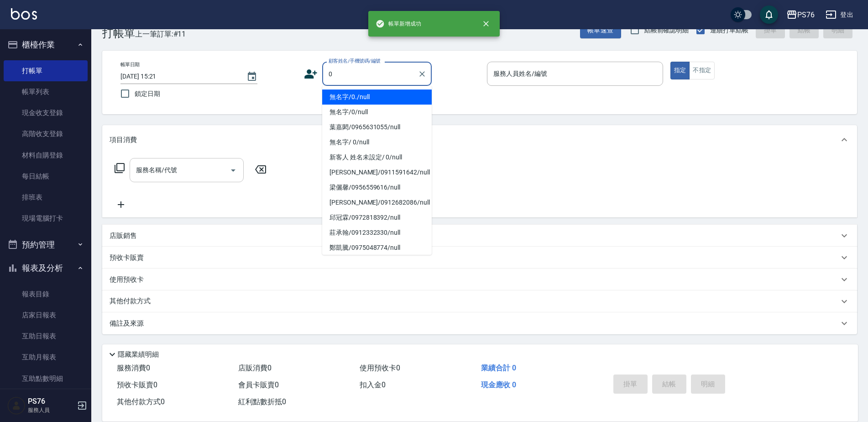
type input "無名字/0./null"
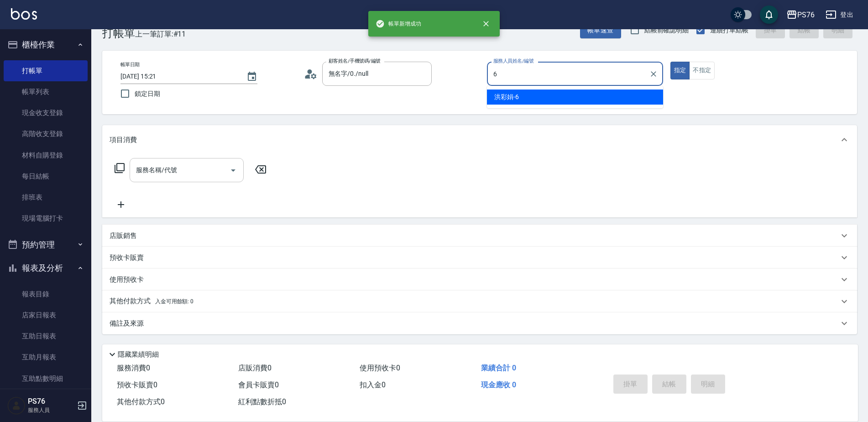
type input "洪彩娟-6"
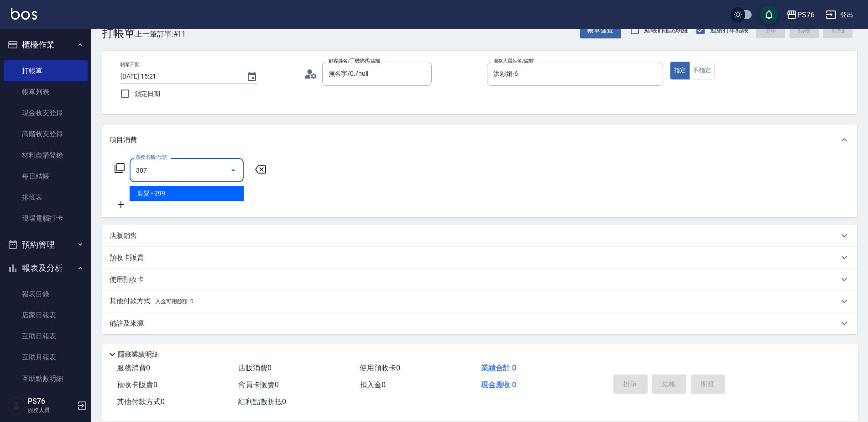
type input "剪髮(307)"
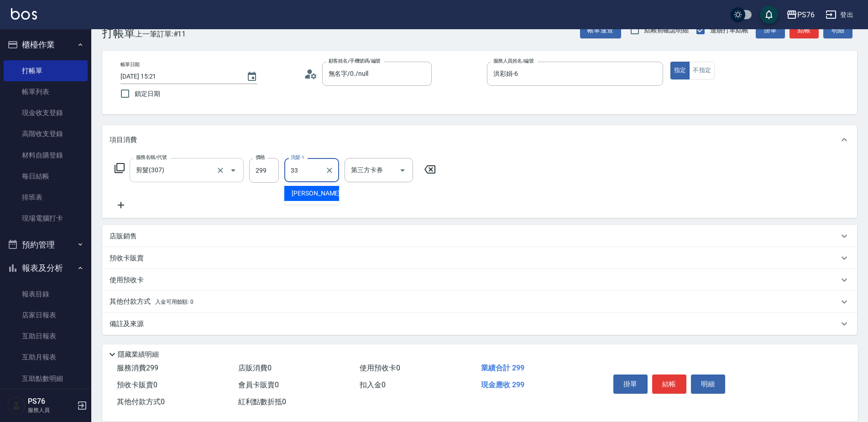
type input "[PERSON_NAME]33"
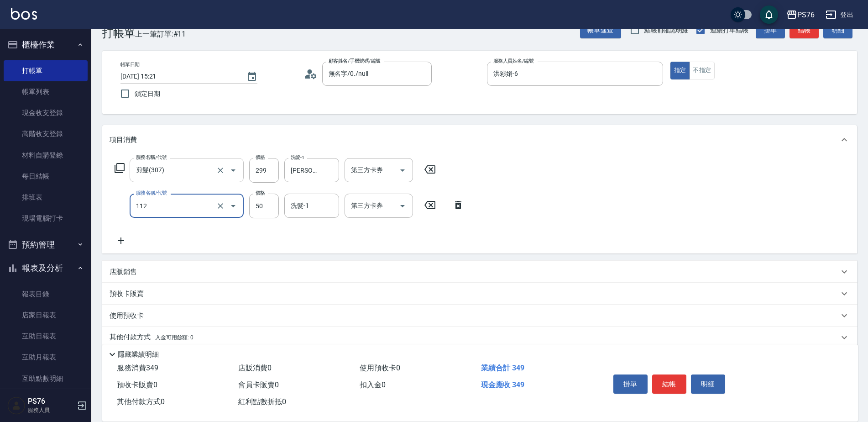
type input "精油50(112)"
type input "[PERSON_NAME]33"
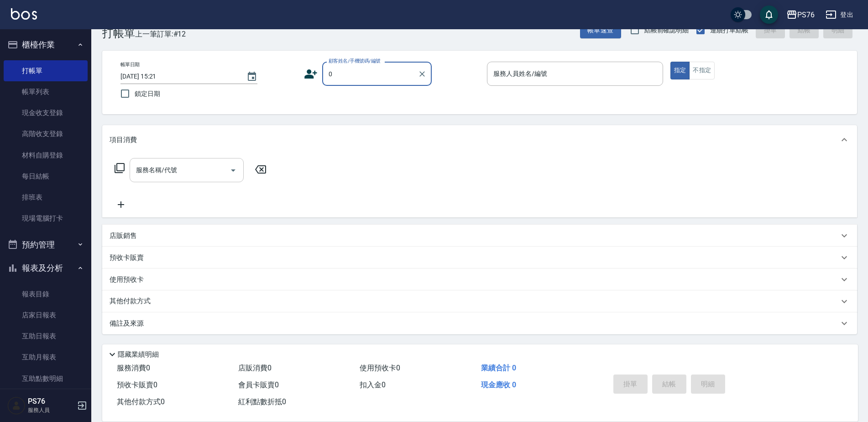
type input "無名字/0./null"
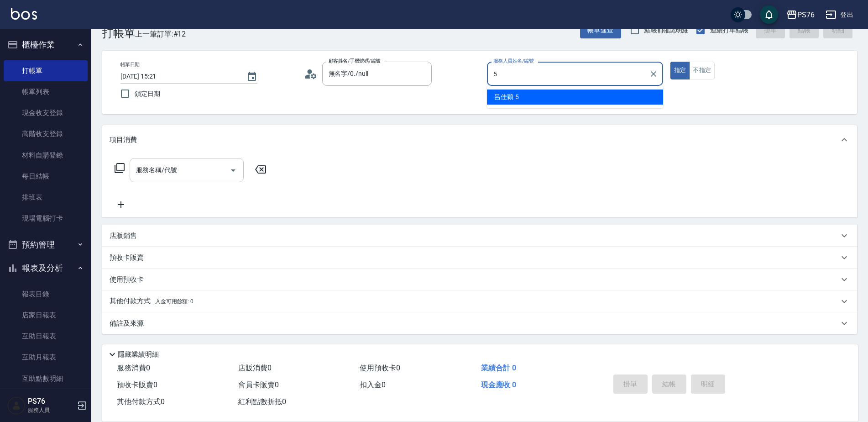
type input "呂佳穎-5"
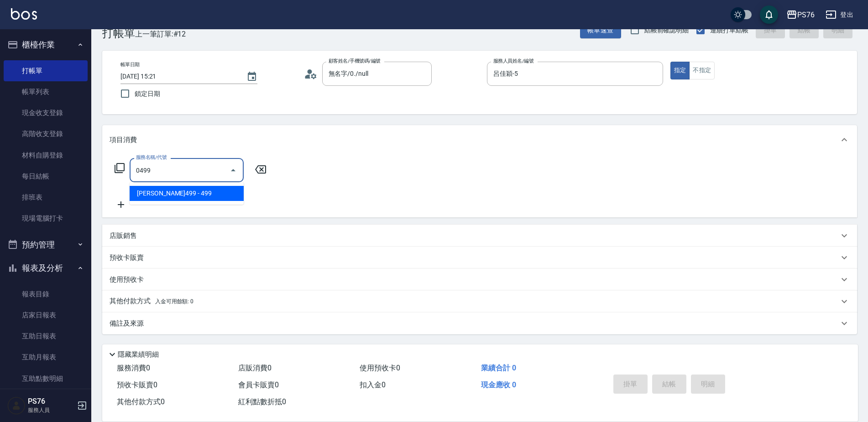
type input "[PERSON_NAME]499(0499)"
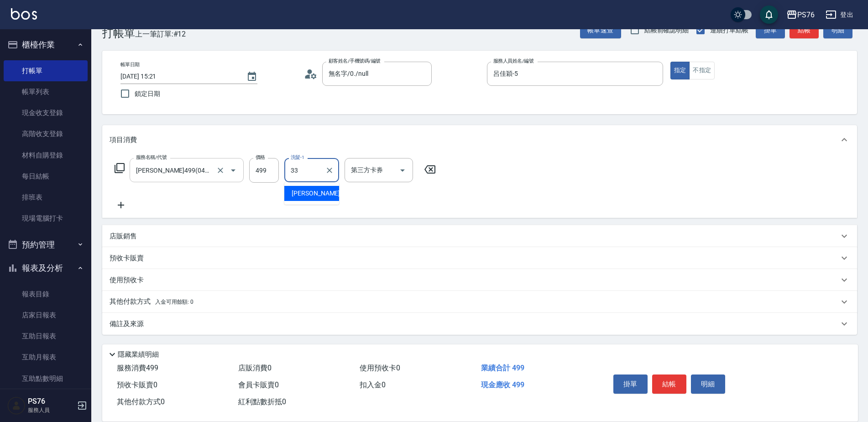
type input "[PERSON_NAME]33"
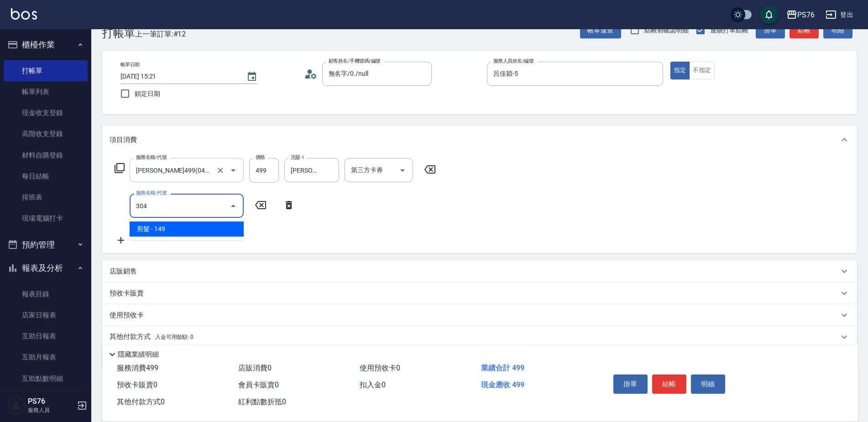
type input "剪髮(304)"
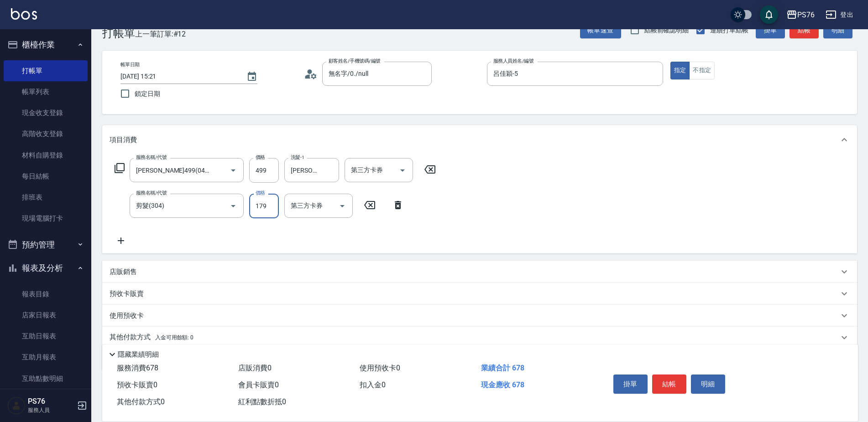
type input "179"
click at [111, 272] on p "店販銷售" at bounding box center [123, 272] width 27 height 10
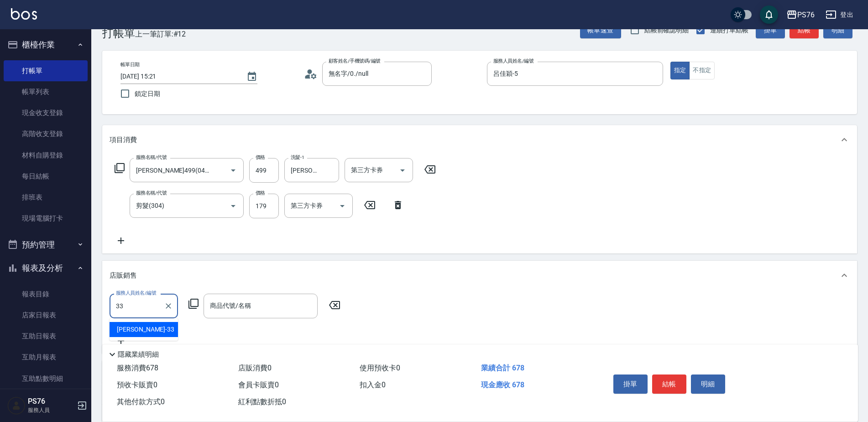
type input "[PERSON_NAME]33"
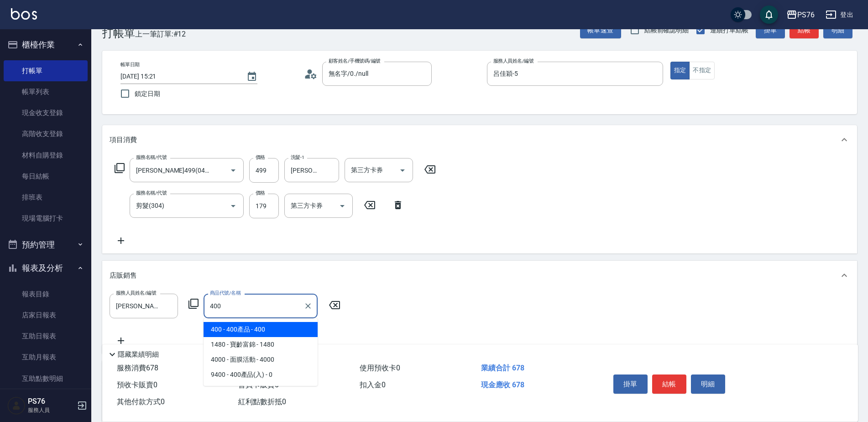
type input "400產品"
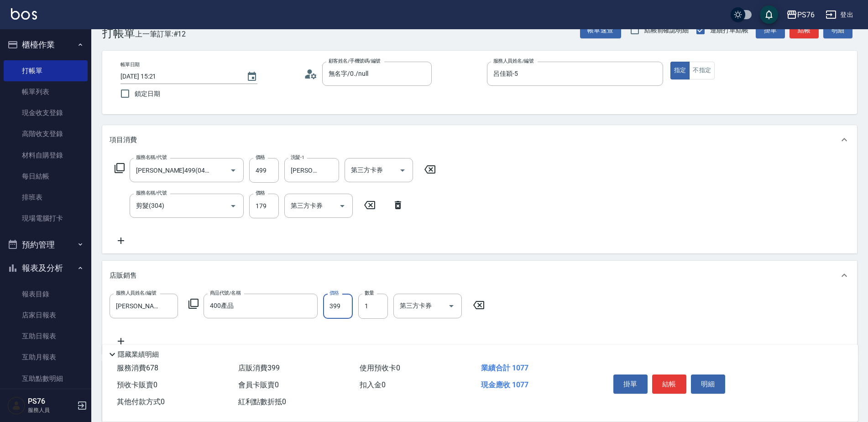
type input "399"
type input "[PERSON_NAME]33"
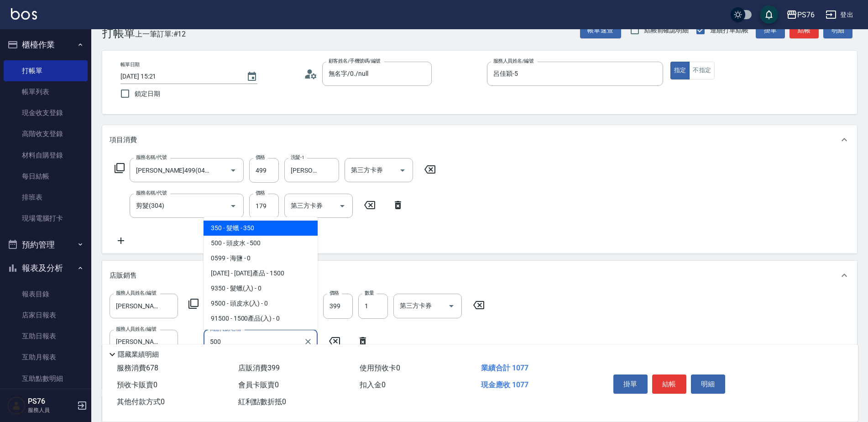
type input "頭皮水"
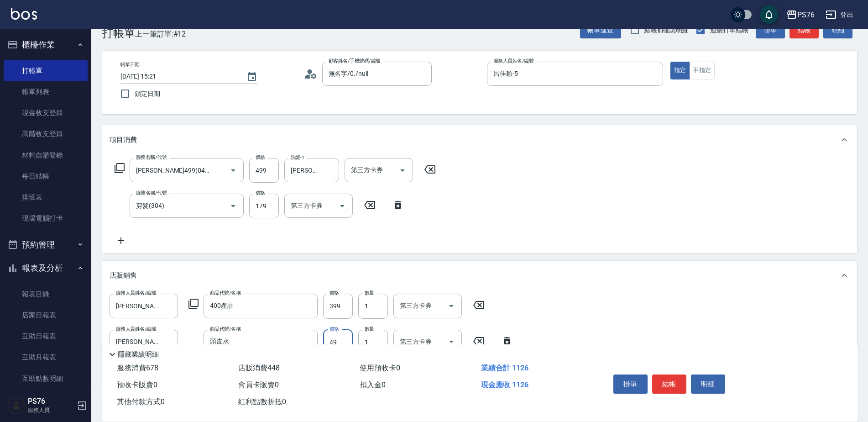
type input "499"
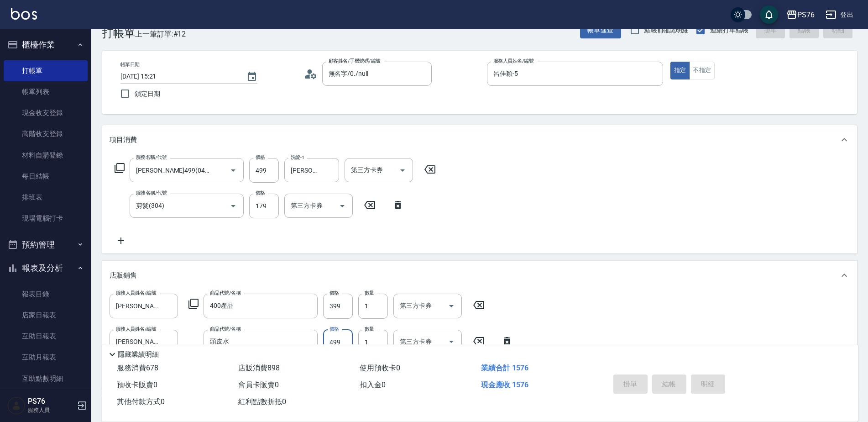
type input "[DATE] 15:22"
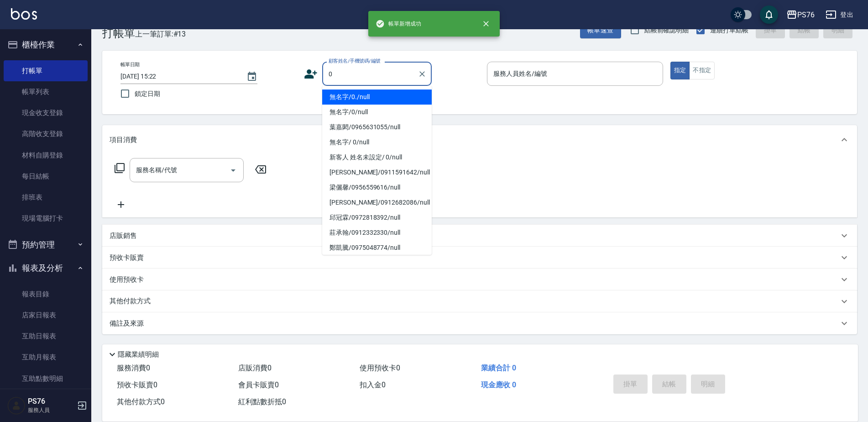
type input "無名字/0./null"
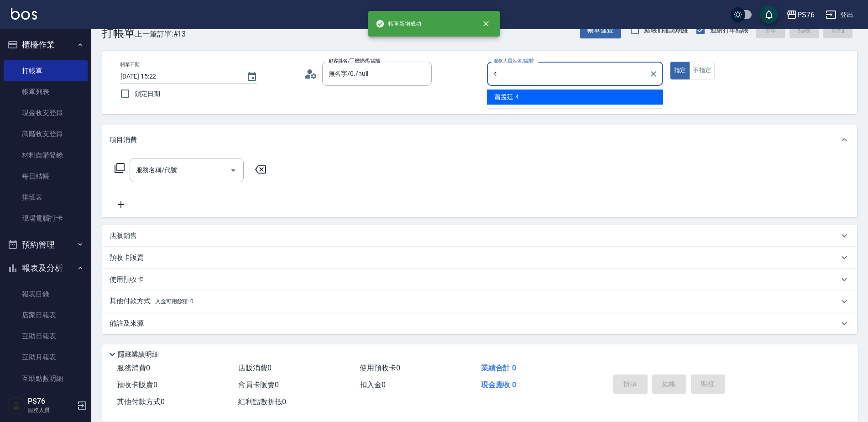
type input "蕭孟廷-4"
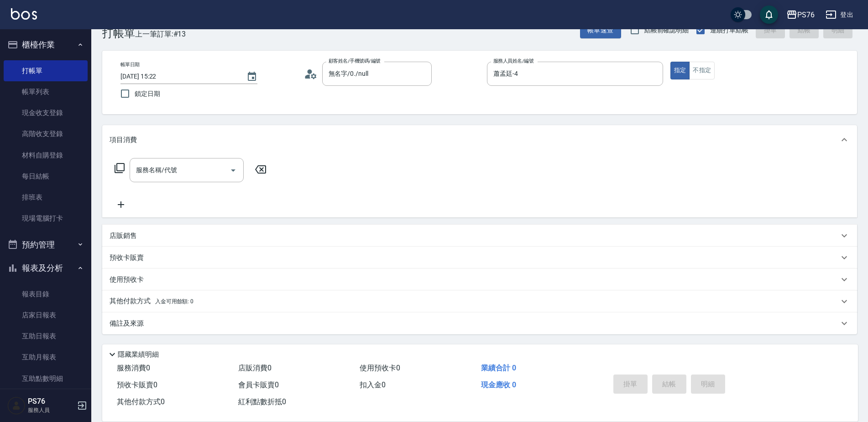
click at [167, 183] on div "服務名稱/代號 服務名稱/代號" at bounding box center [191, 184] width 163 height 52
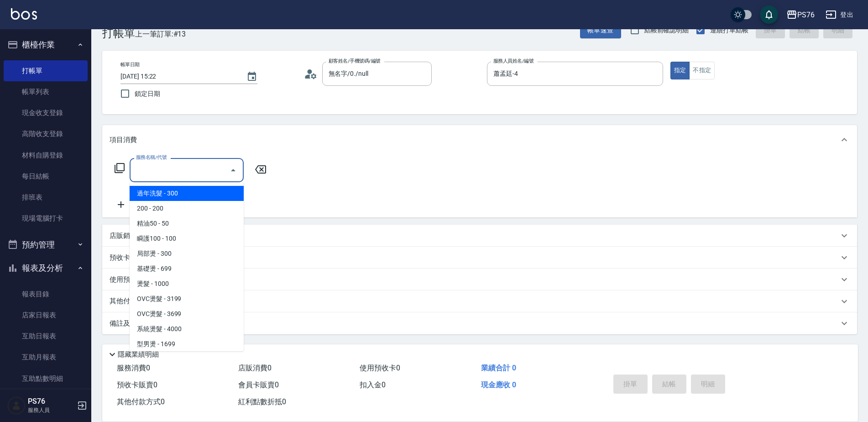
click at [169, 178] on input "服務名稱/代號" at bounding box center [180, 170] width 92 height 16
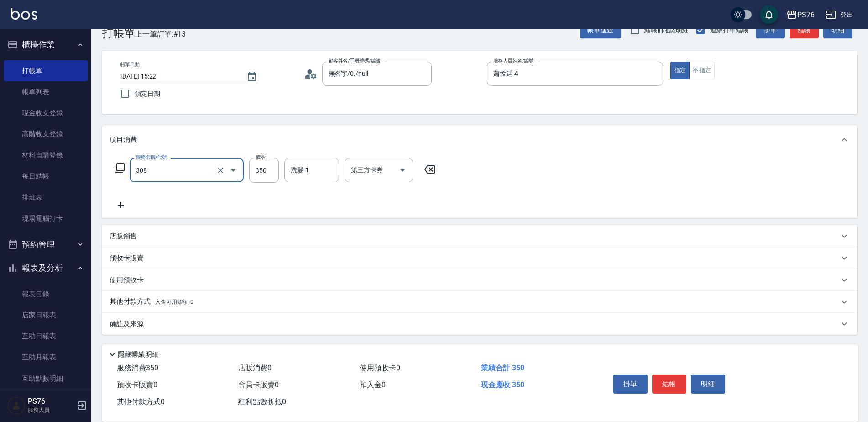
type input "洗+剪(308)"
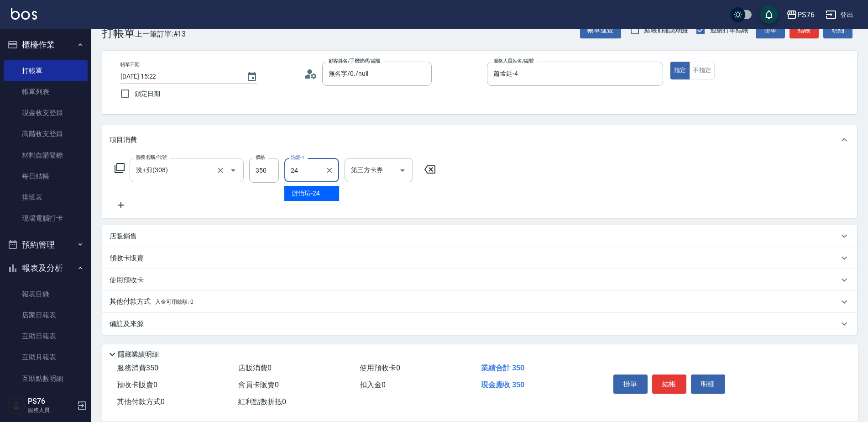
type input "游怡瑄-24"
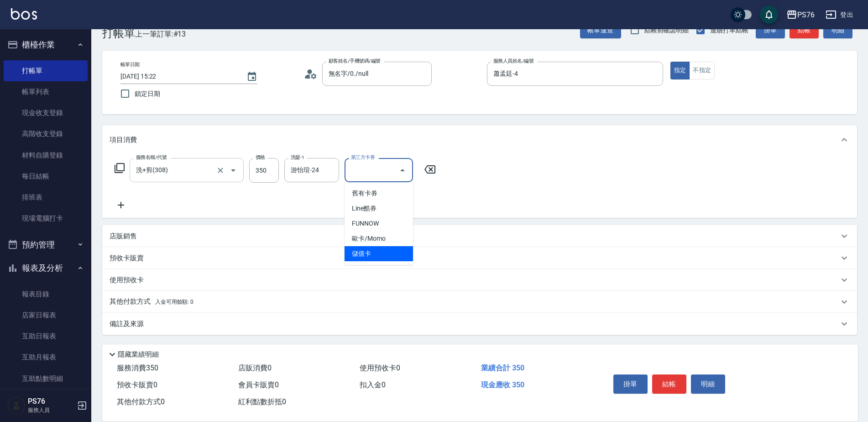
type input "儲值卡"
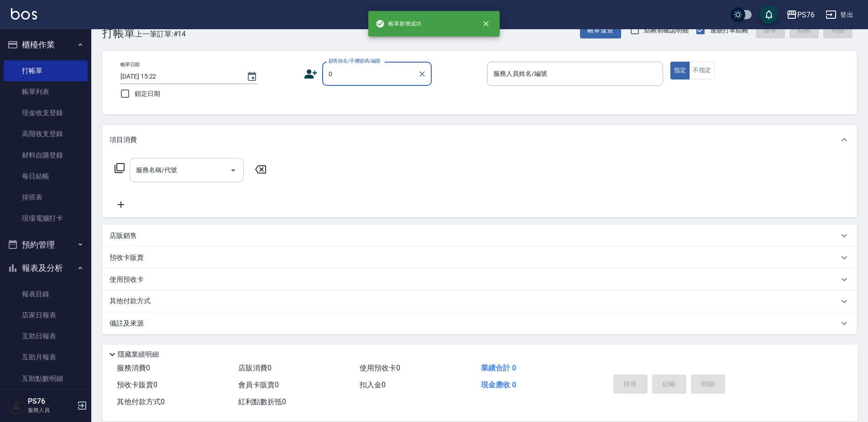
type input "無名字/0./null"
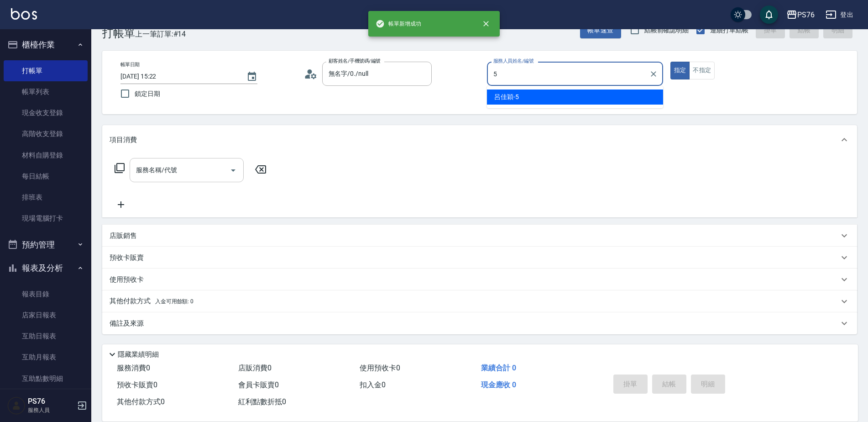
type input "呂佳穎-5"
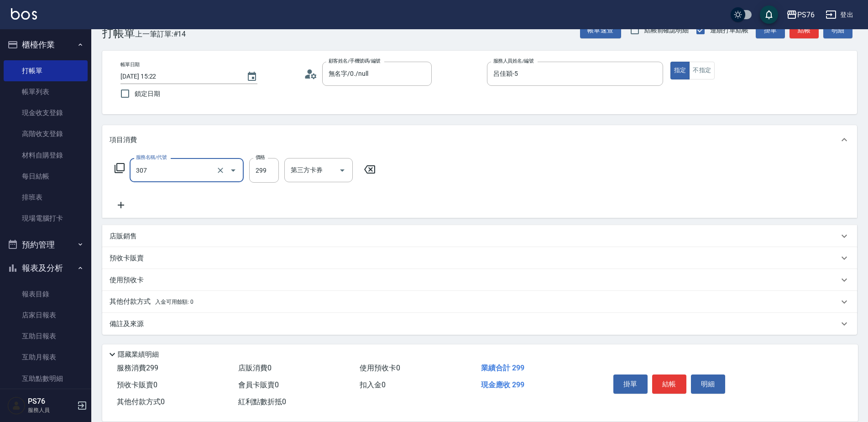
type input "剪髮(307)"
type input "游怡瑄-24"
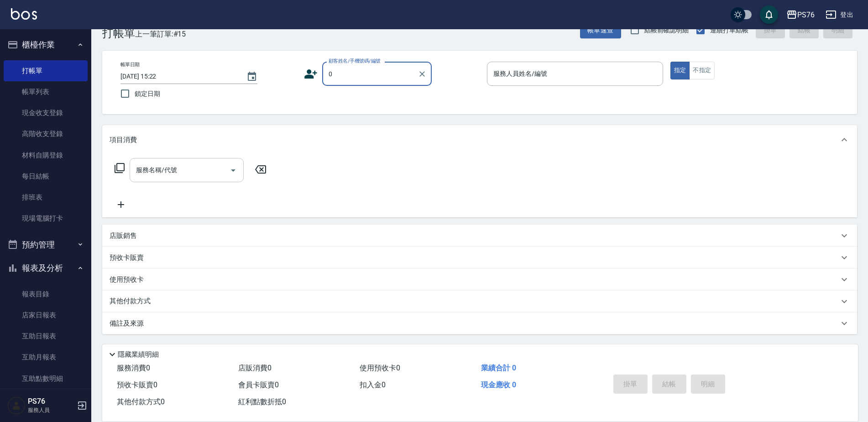
type input "無名字/0./null"
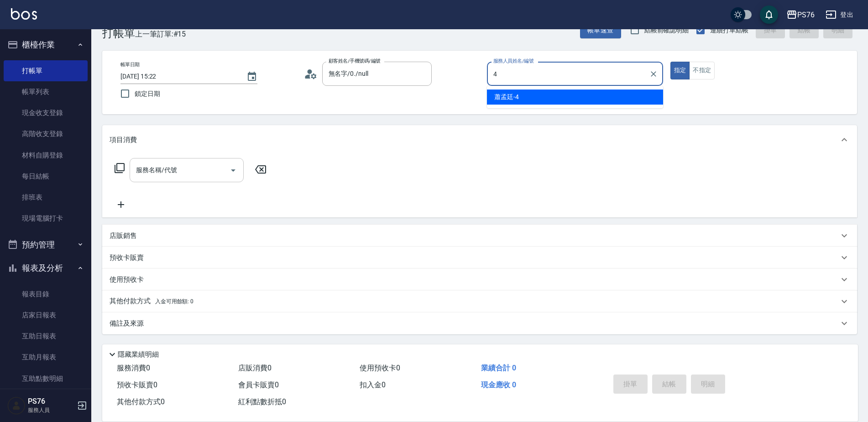
type input "蕭孟廷-4"
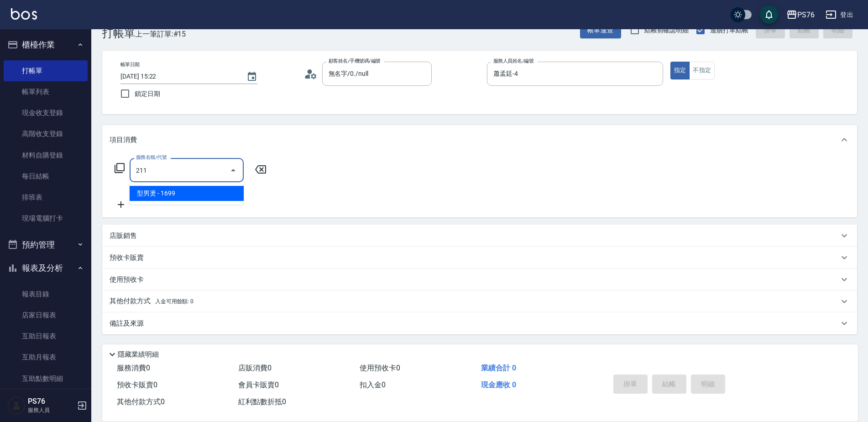
type input "型男燙(211)"
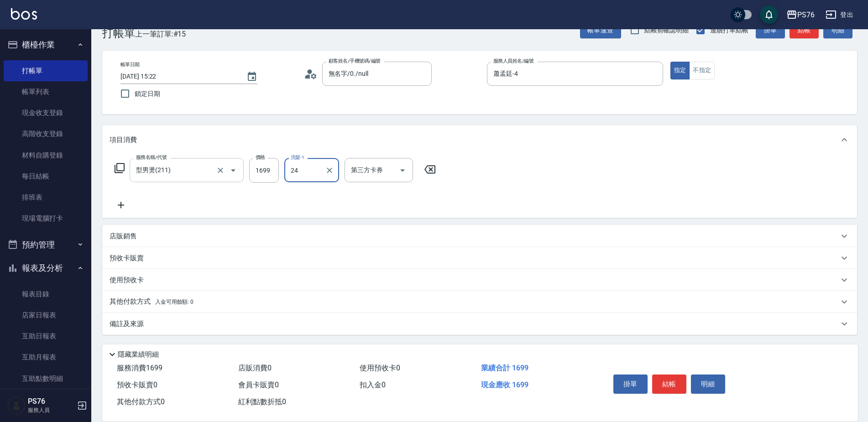
type input "游怡瑄-24"
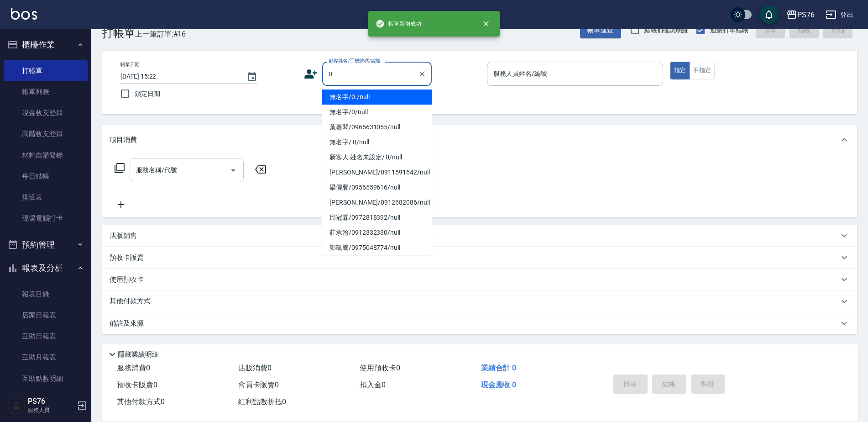
type input "無名字/0./null"
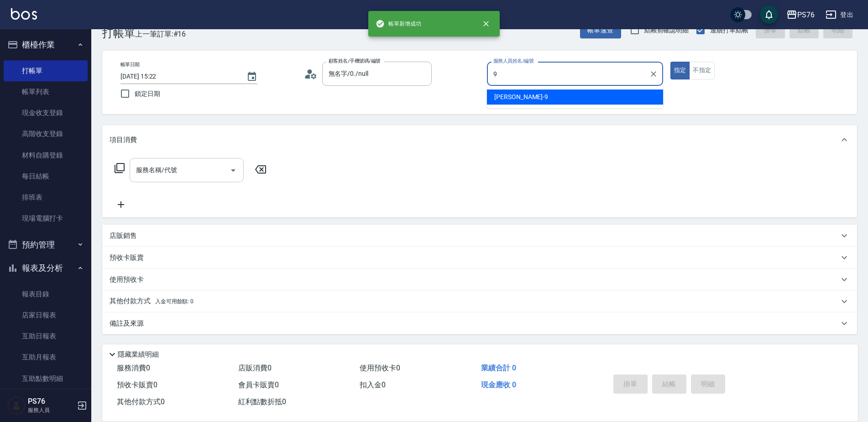
type input "[PERSON_NAME]-9"
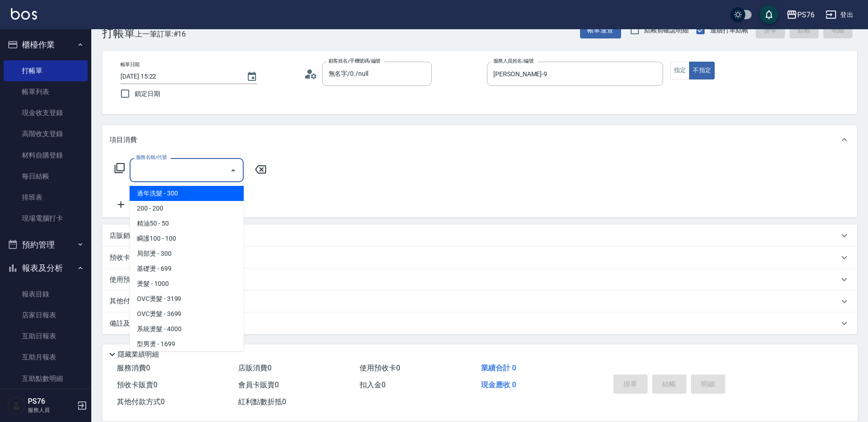
click at [169, 178] on input "服務名稱/代號" at bounding box center [180, 170] width 92 height 16
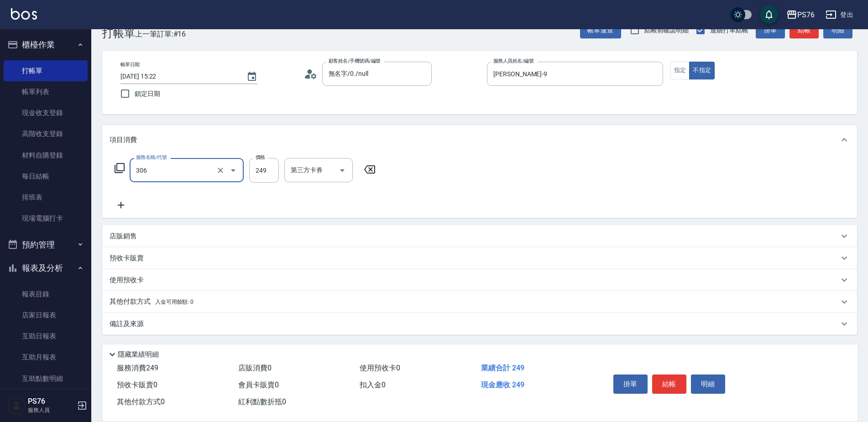
type input "剪髮(306)"
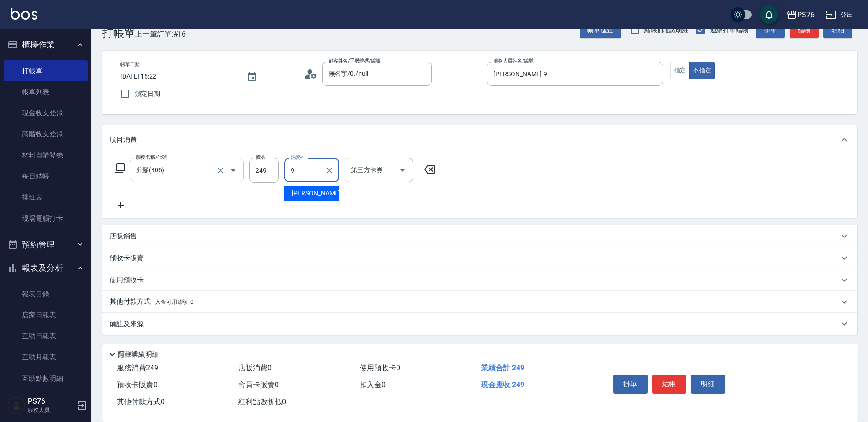
type input "[PERSON_NAME]-9"
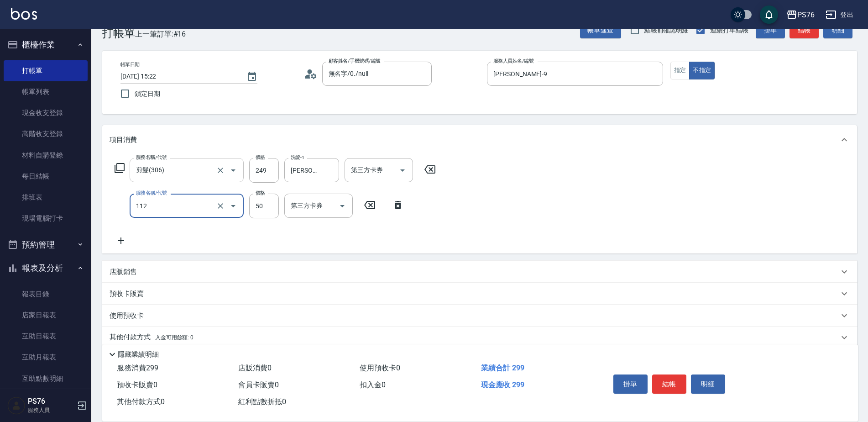
type input "精油50(112)"
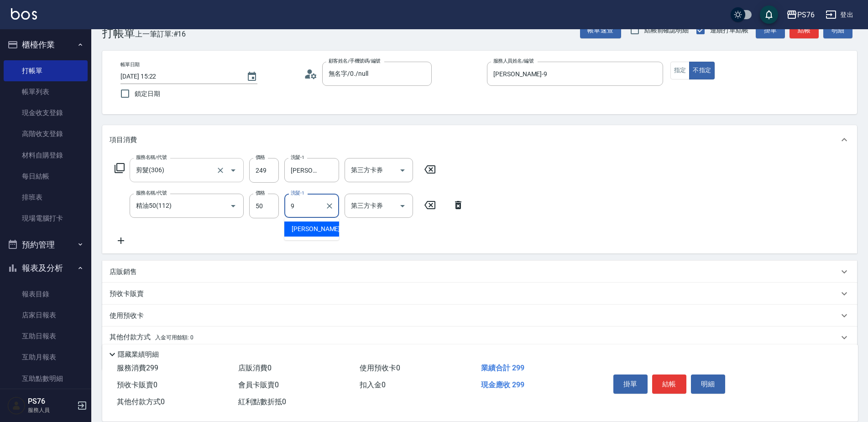
type input "[PERSON_NAME]-9"
